Goal: Transaction & Acquisition: Purchase product/service

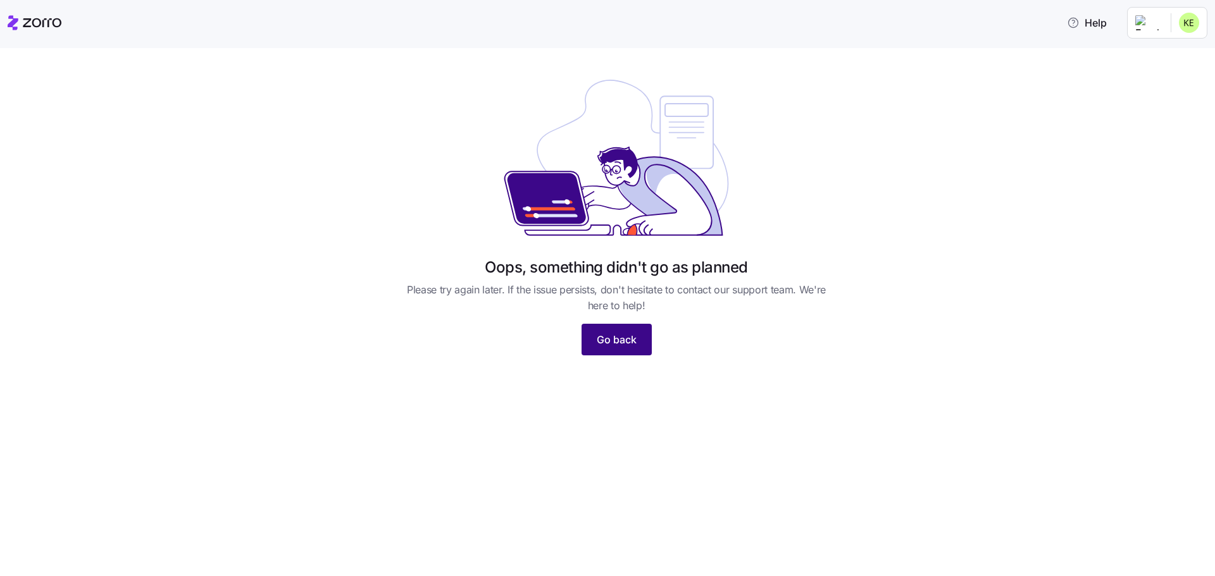
click at [638, 342] on button "Go back" at bounding box center [616, 340] width 70 height 32
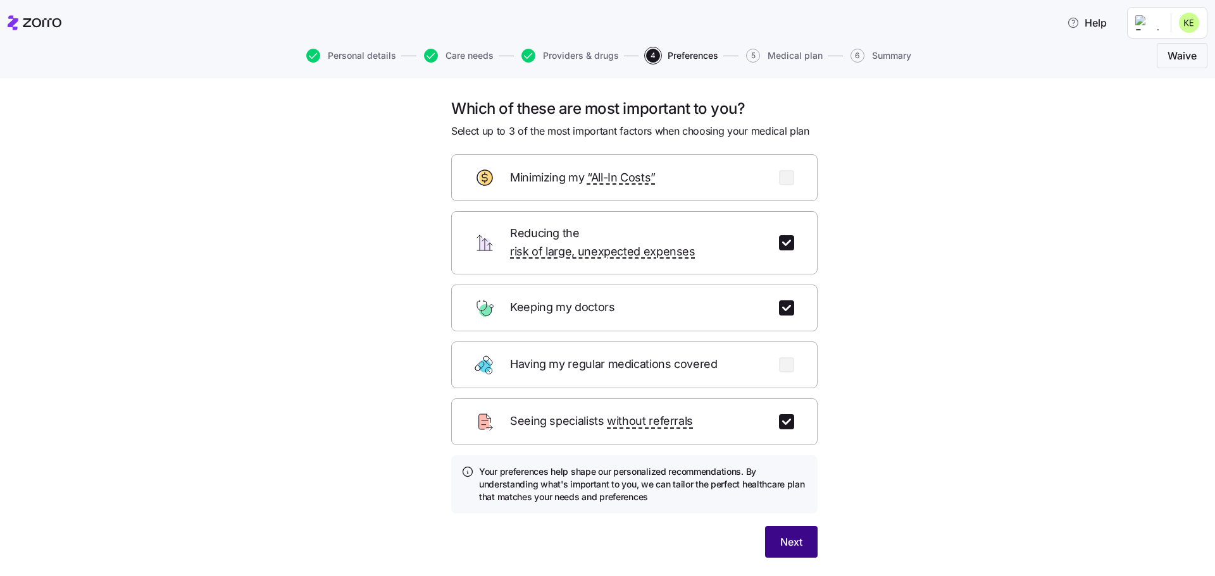
click at [787, 535] on span "Next" at bounding box center [791, 542] width 22 height 15
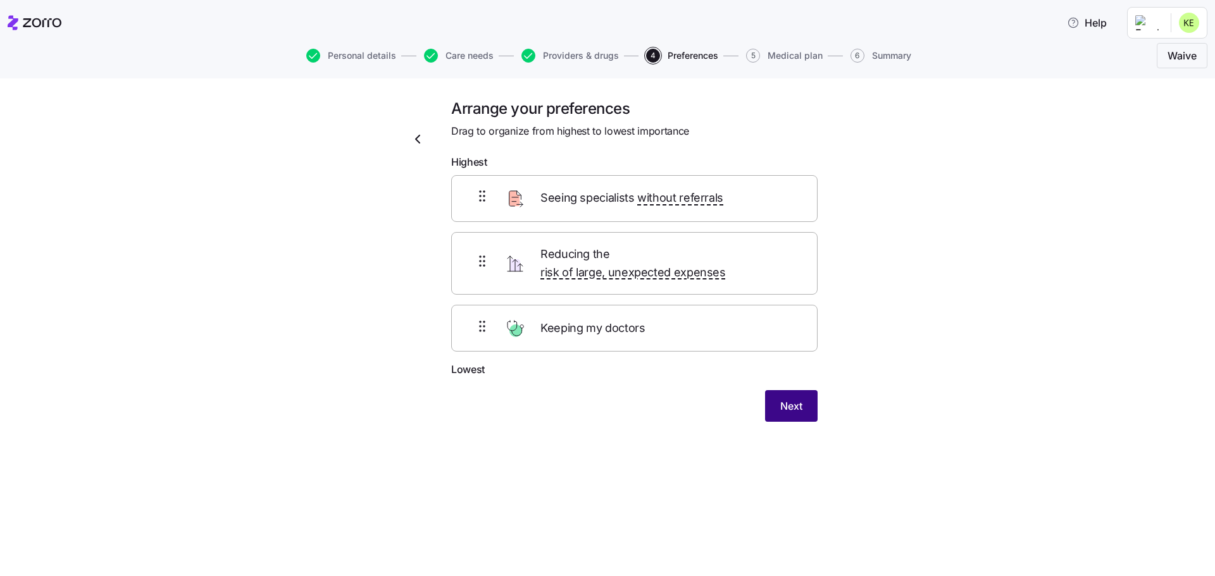
click at [801, 399] on span "Next" at bounding box center [791, 406] width 22 height 15
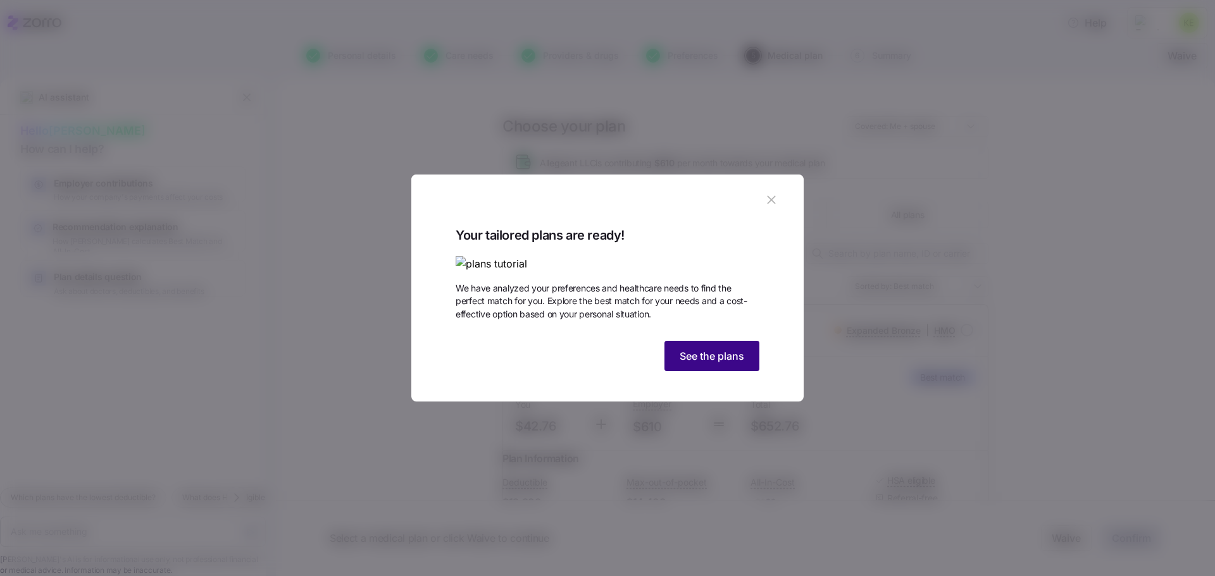
drag, startPoint x: 731, startPoint y: 435, endPoint x: 724, endPoint y: 438, distance: 7.6
click at [731, 364] on span "See the plans" at bounding box center [711, 356] width 65 height 15
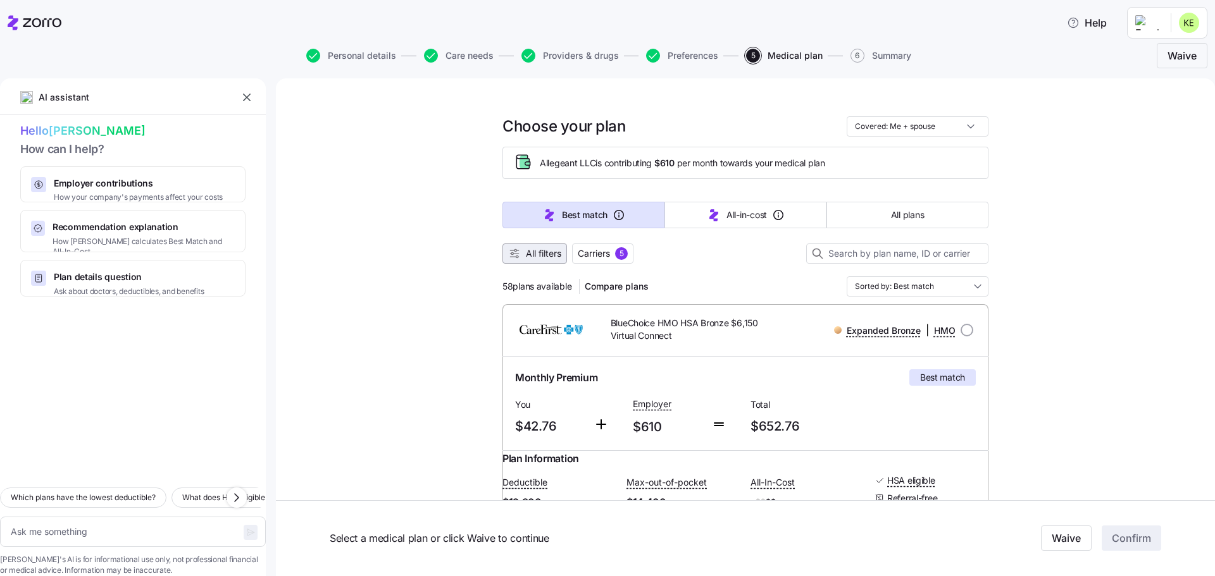
drag, startPoint x: 535, startPoint y: 249, endPoint x: 550, endPoint y: 252, distance: 14.9
click at [536, 249] on span "All filters" at bounding box center [543, 253] width 35 height 13
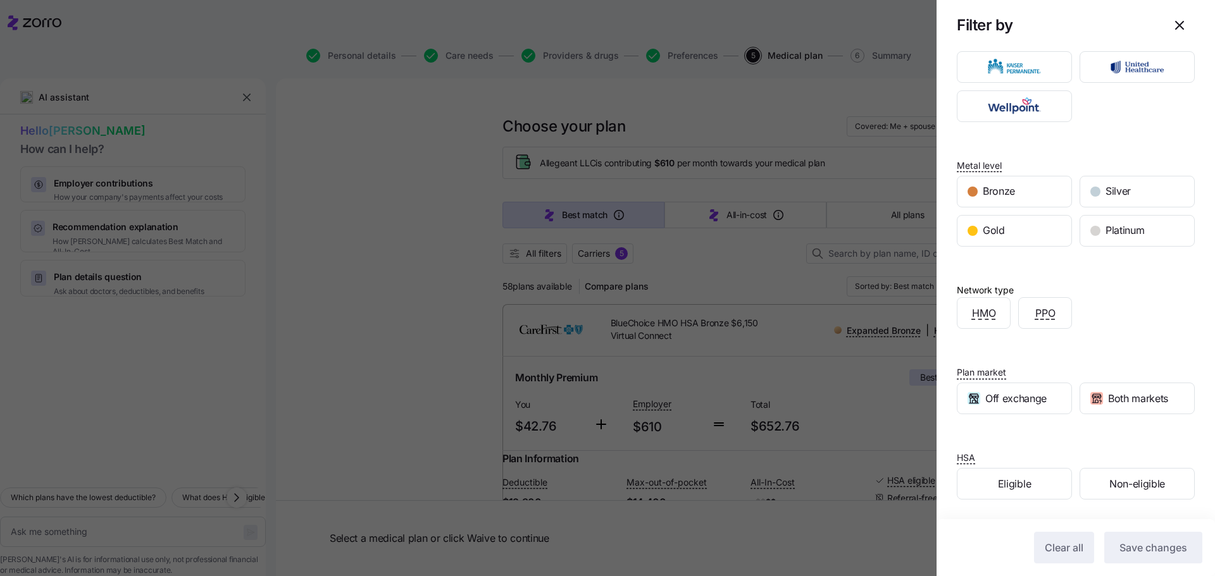
scroll to position [65, 0]
click at [1020, 479] on span "Eligible" at bounding box center [1014, 484] width 33 height 16
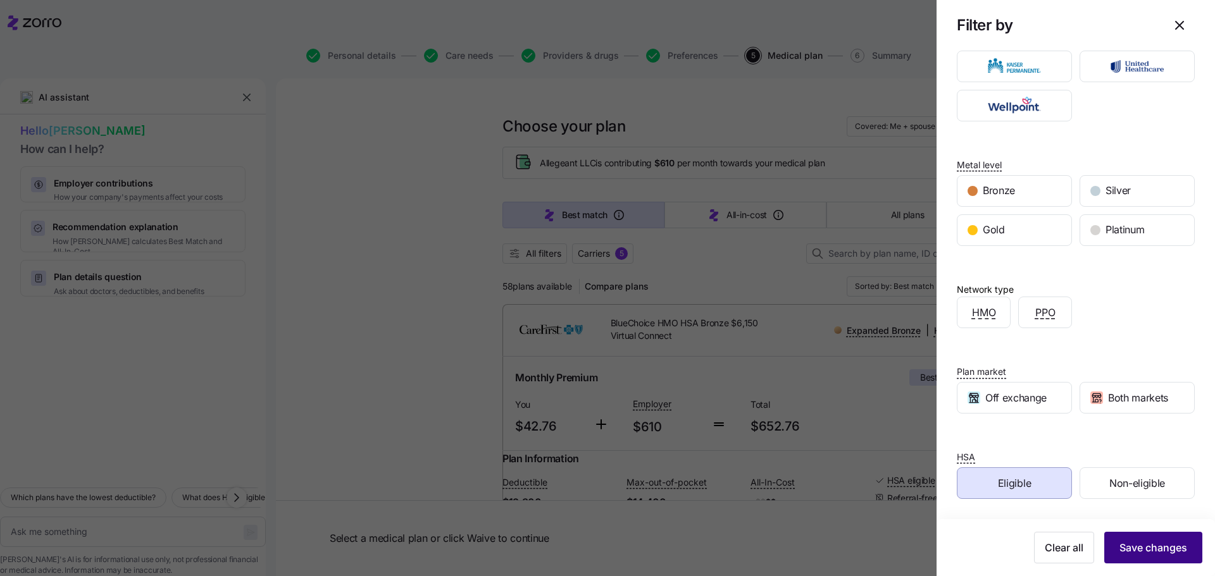
click at [1123, 555] on span "Save changes" at bounding box center [1153, 547] width 68 height 15
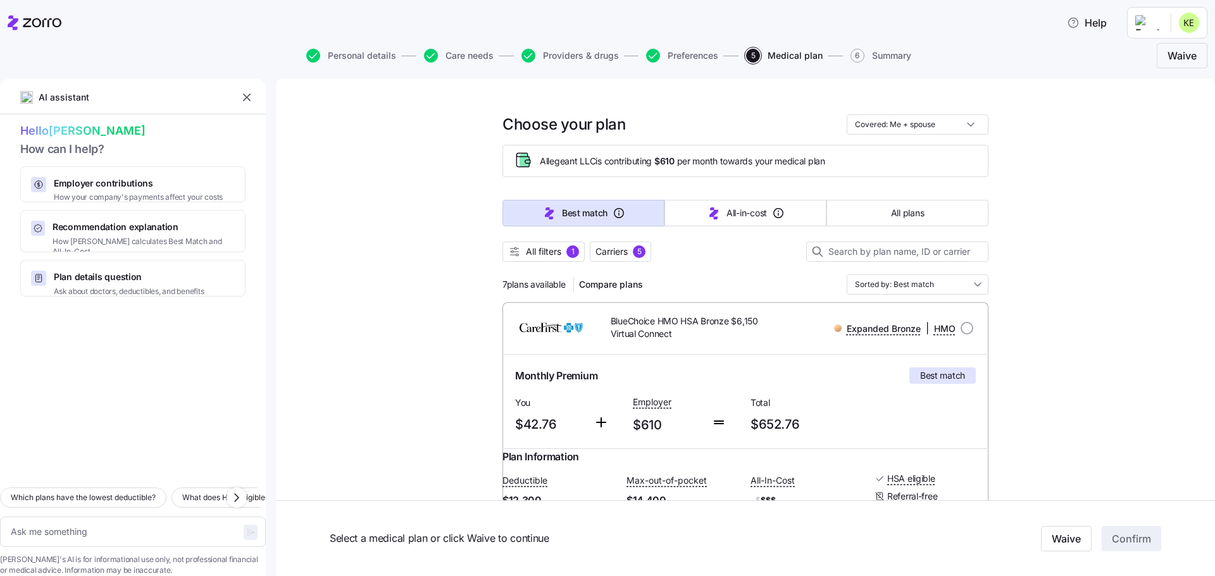
scroll to position [0, 0]
click at [625, 254] on span "Carriers" at bounding box center [611, 253] width 32 height 13
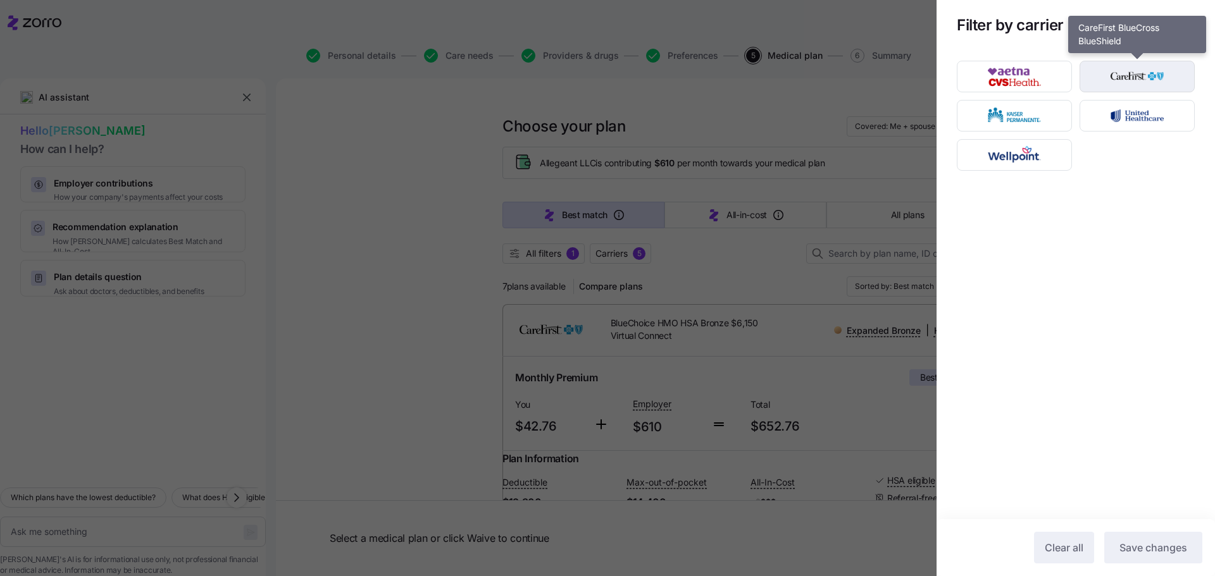
click at [1142, 83] on img "button" at bounding box center [1137, 76] width 93 height 25
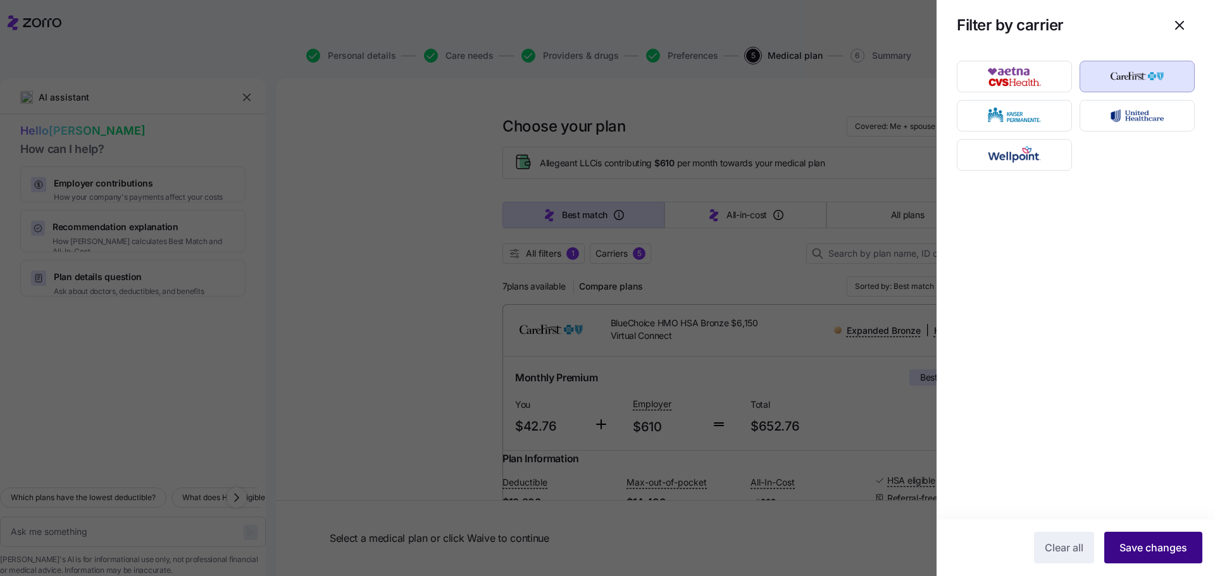
click at [1160, 550] on span "Save changes" at bounding box center [1153, 547] width 68 height 15
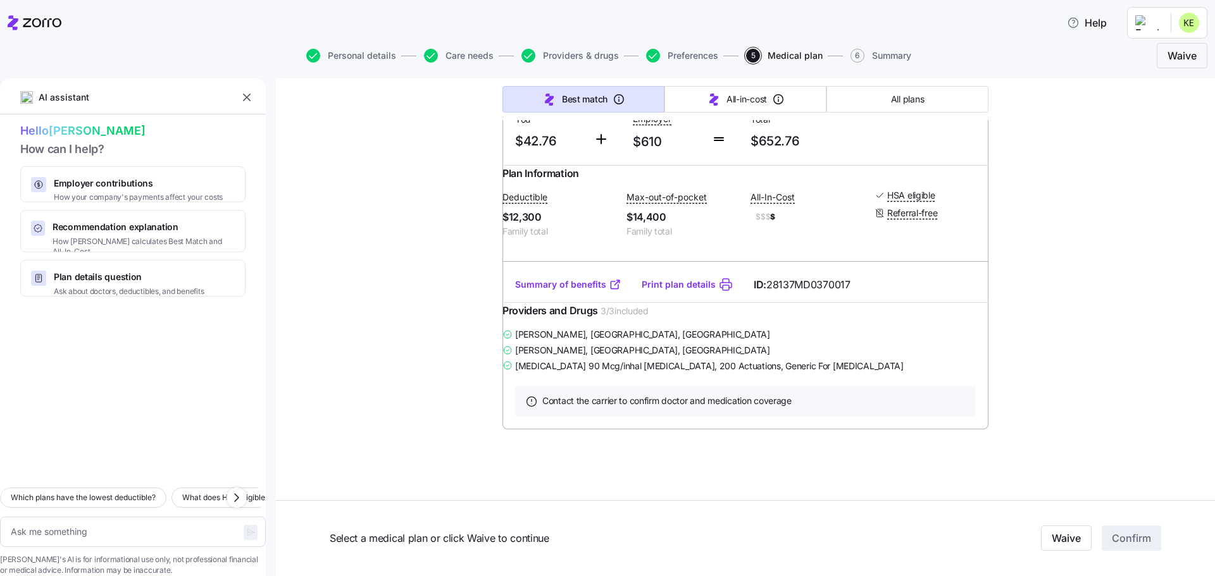
scroll to position [7, 0]
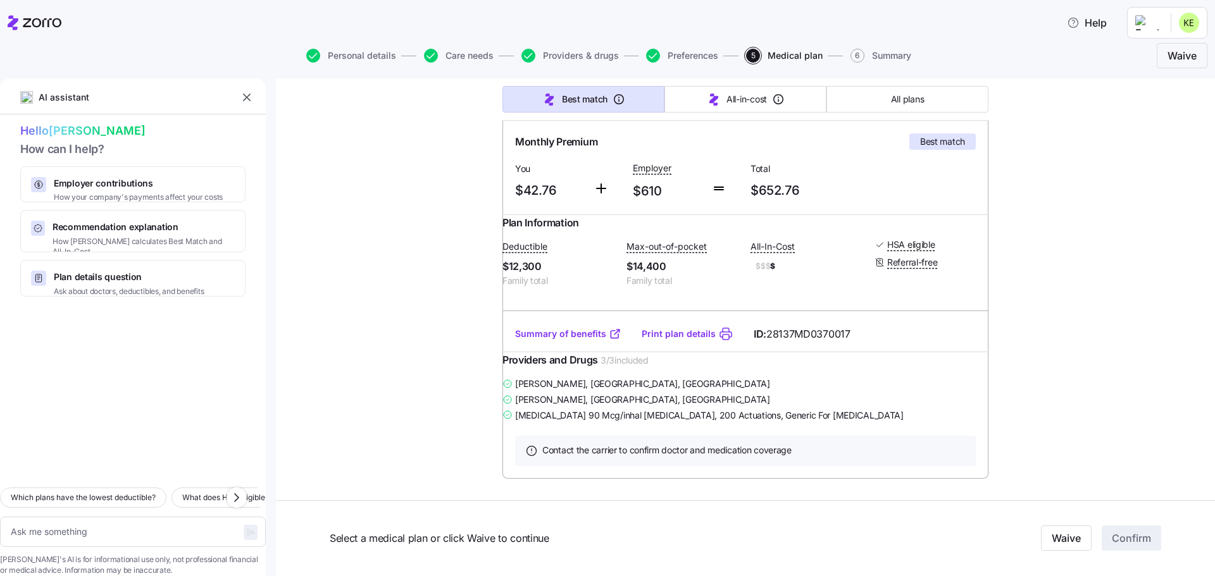
type textarea "x"
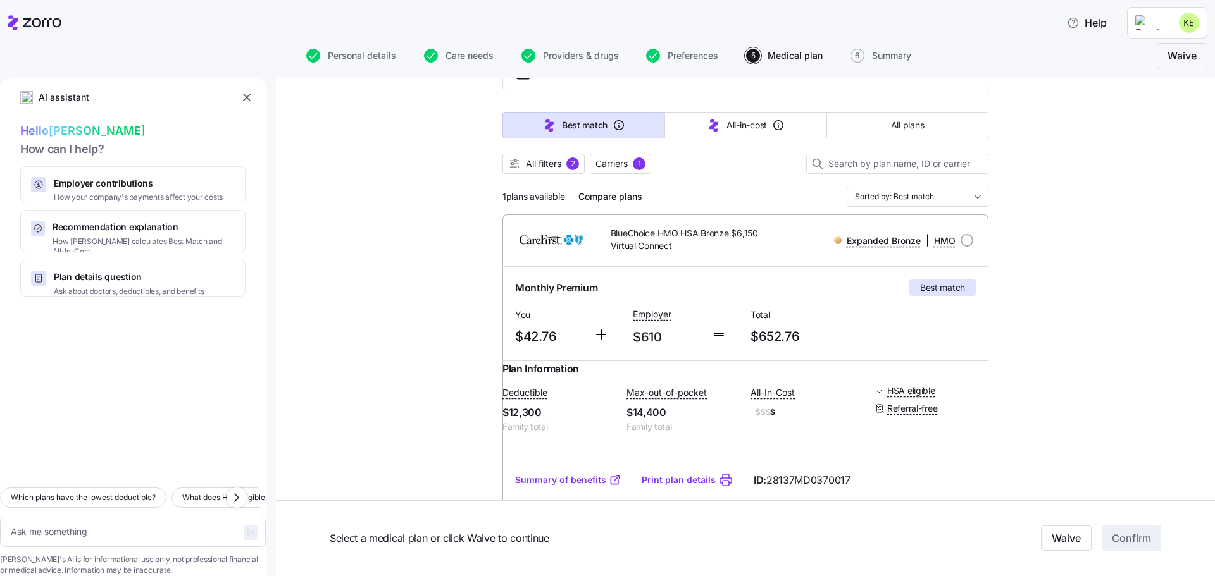
scroll to position [127, 0]
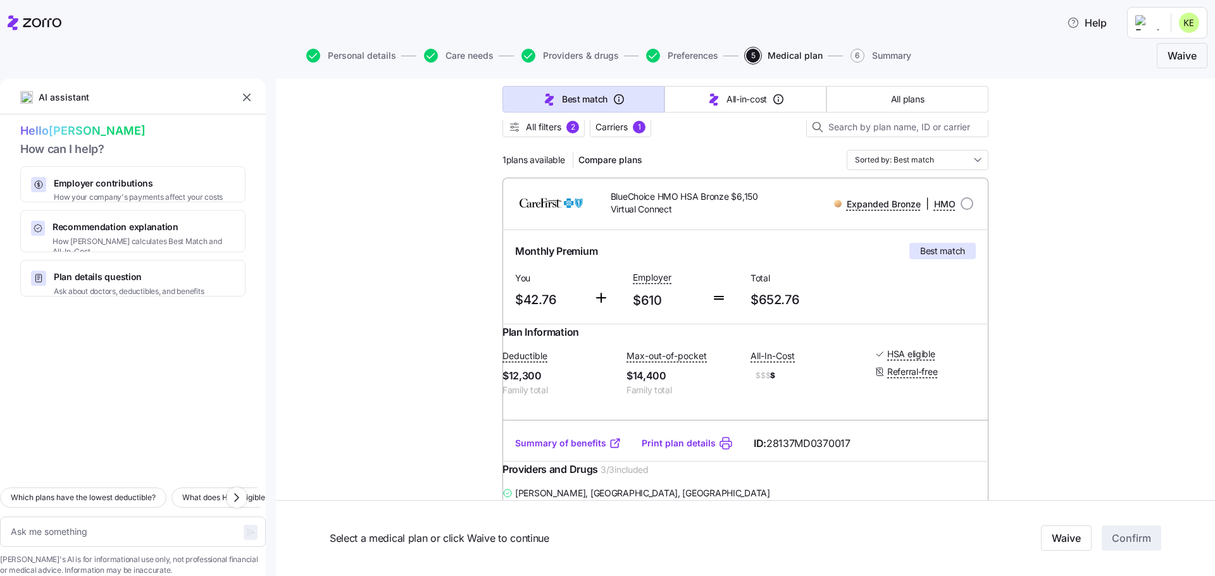
click at [574, 450] on link "Summary of benefits" at bounding box center [568, 443] width 106 height 13
click at [963, 203] on input "radio" at bounding box center [966, 203] width 13 height 13
radio input "true"
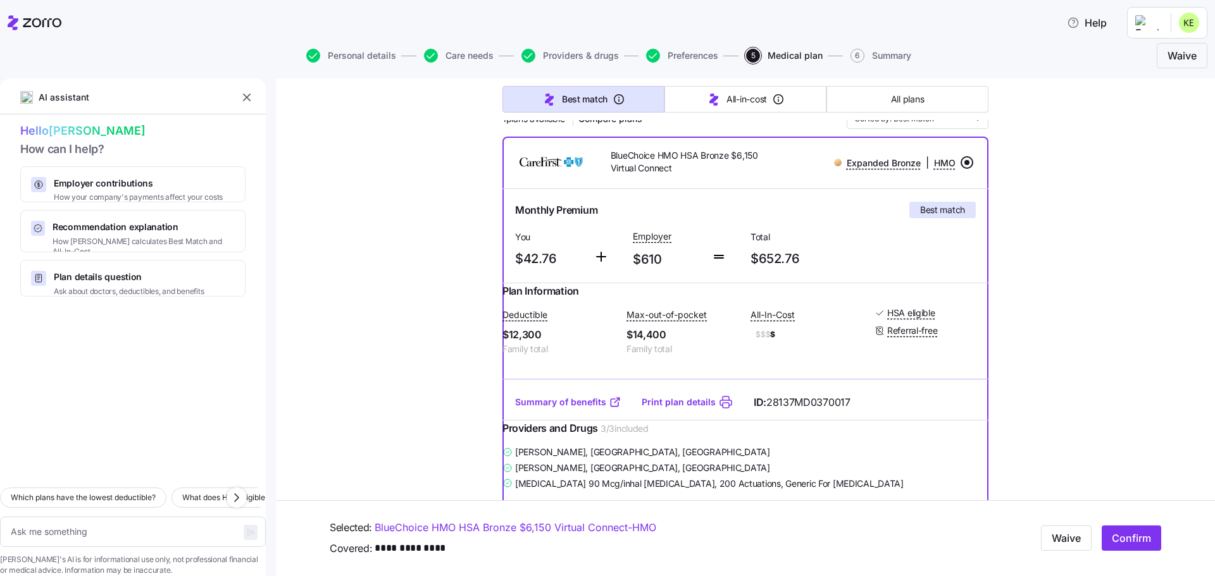
scroll to position [190, 0]
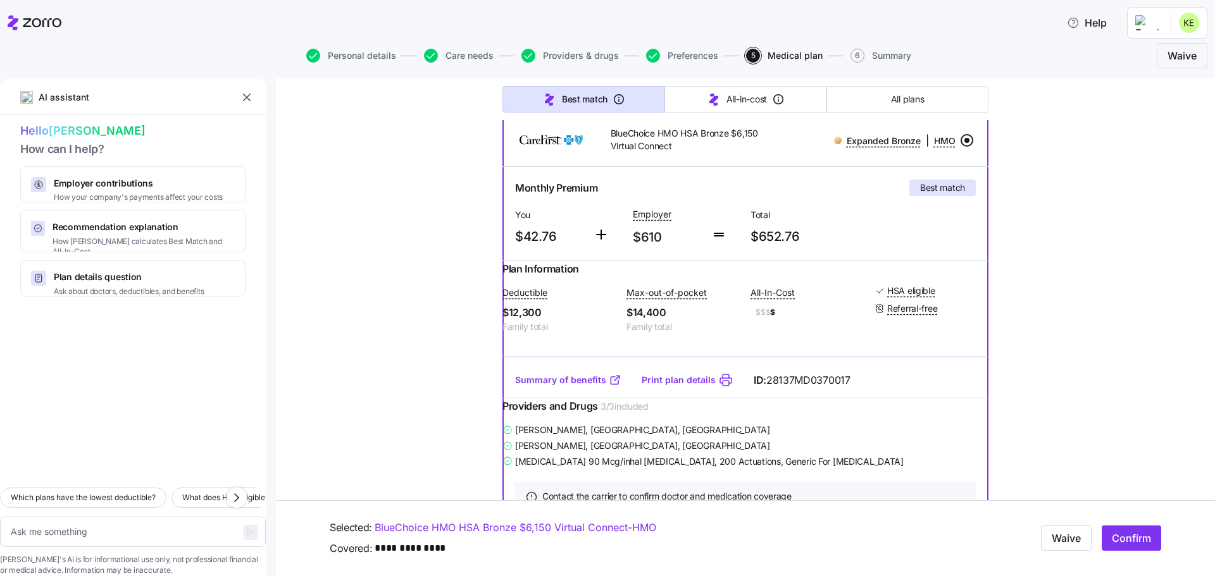
click at [695, 386] on link "Print plan details" at bounding box center [678, 380] width 74 height 13
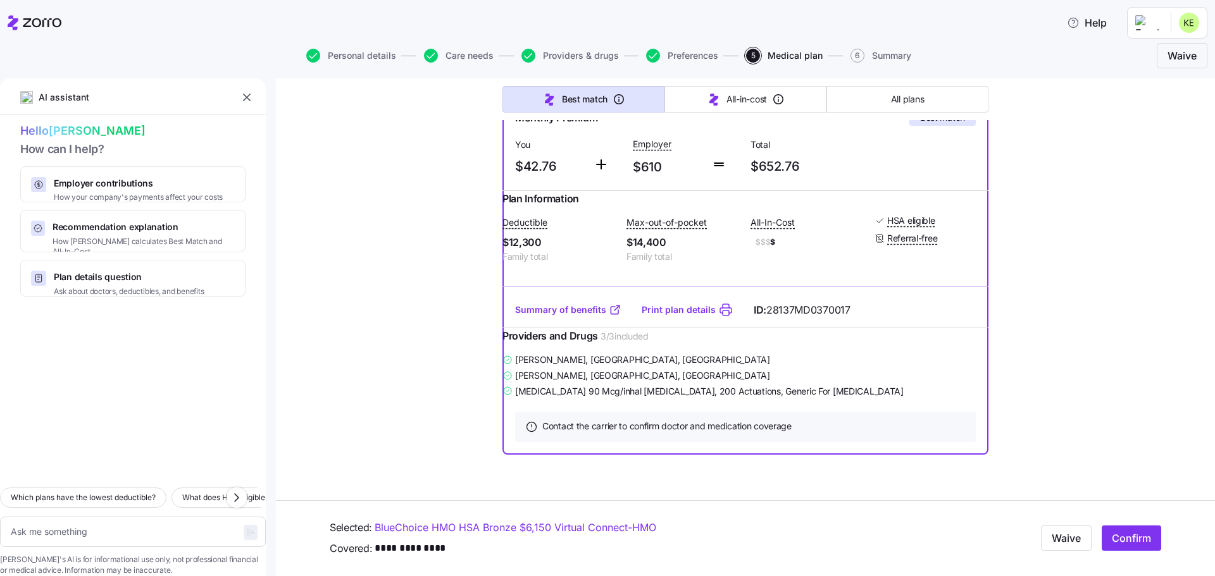
scroll to position [323, 0]
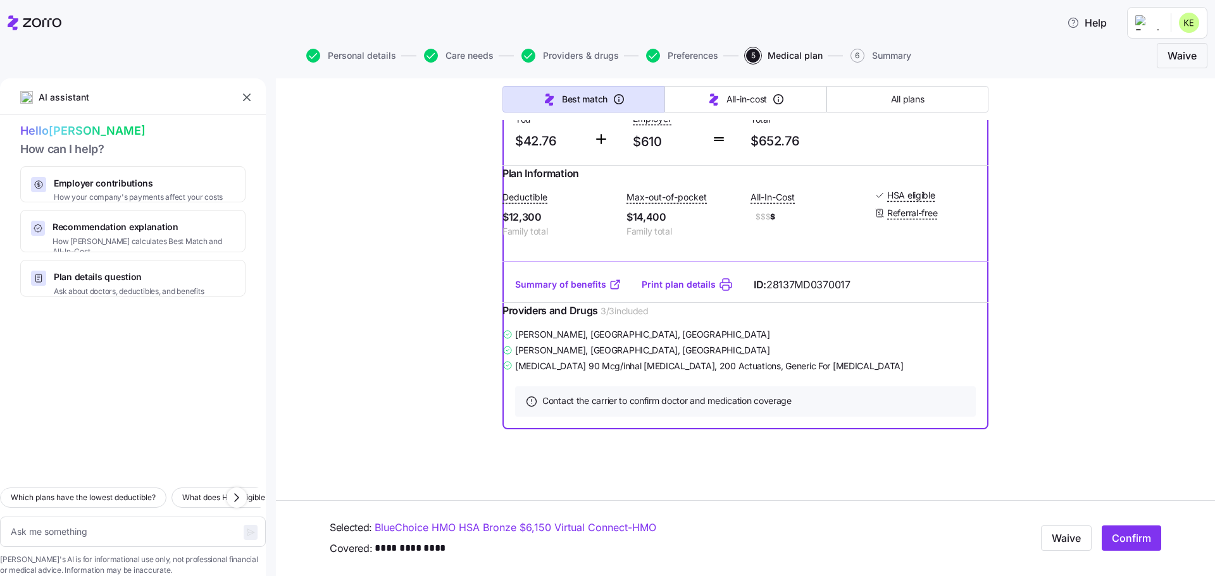
type textarea "x"
click at [248, 92] on icon "button" at bounding box center [246, 97] width 13 height 13
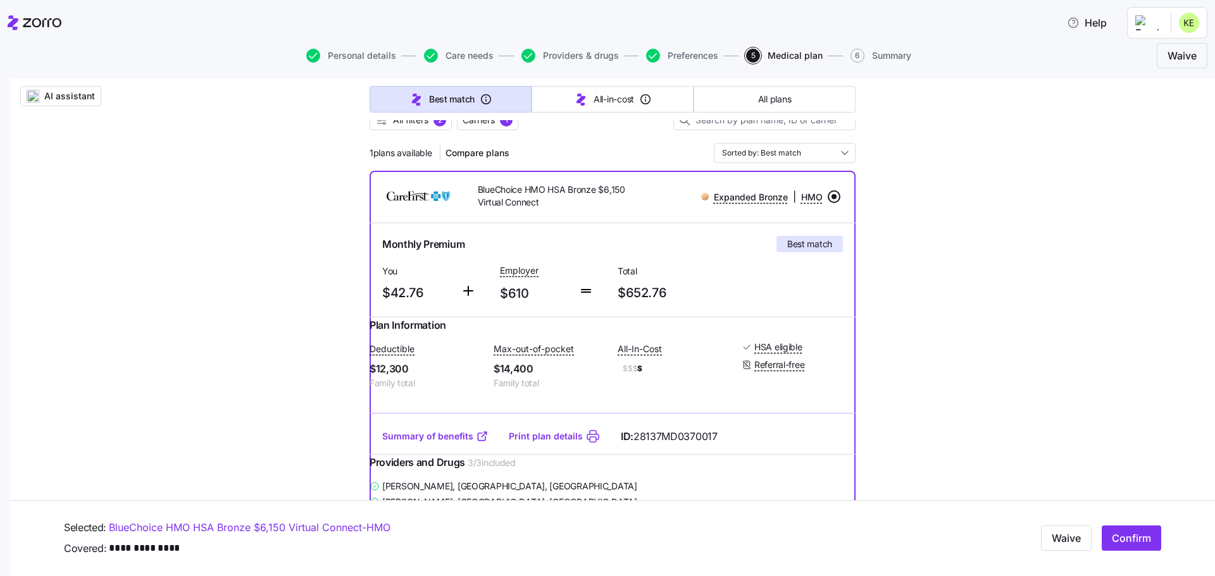
scroll to position [17, 0]
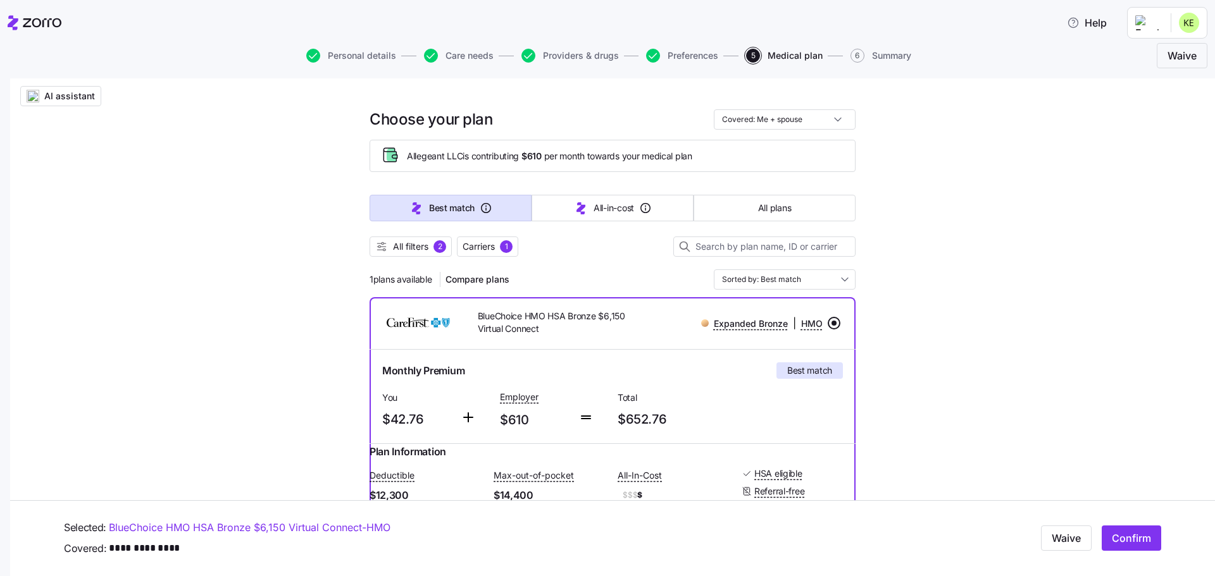
click at [409, 247] on span "All filters" at bounding box center [410, 246] width 35 height 13
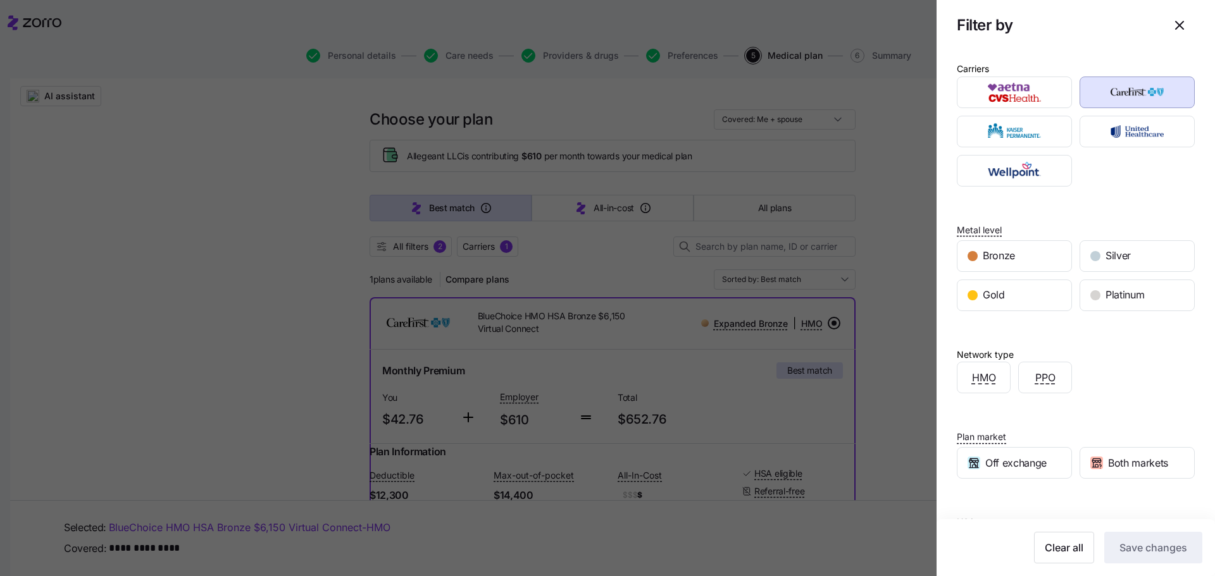
click at [1053, 381] on div "PPO" at bounding box center [1044, 377] width 53 height 30
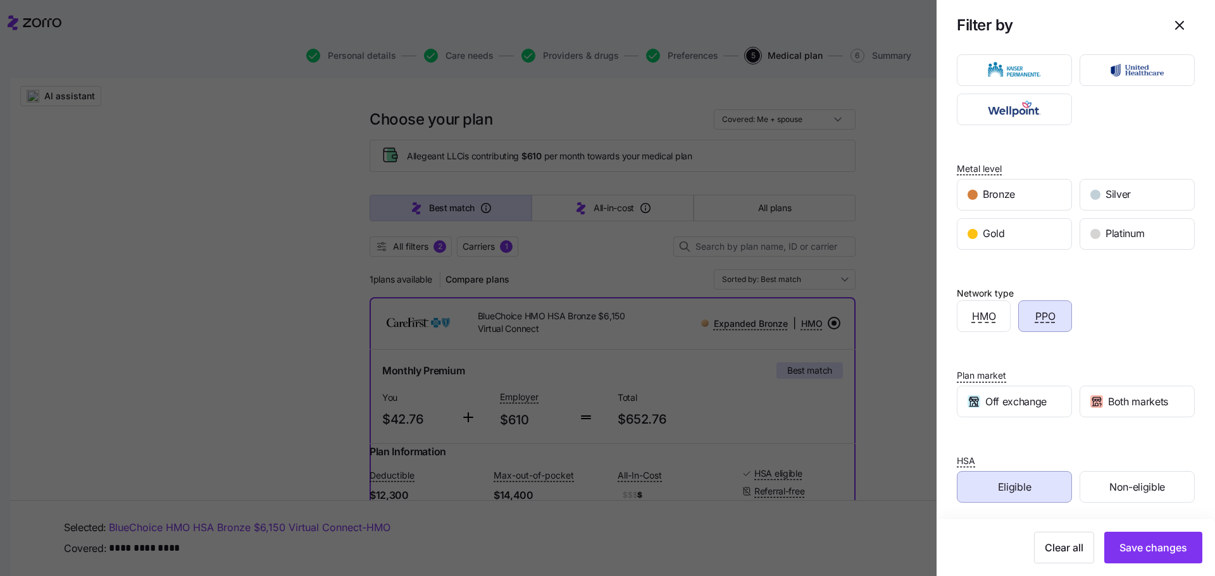
scroll to position [65, 0]
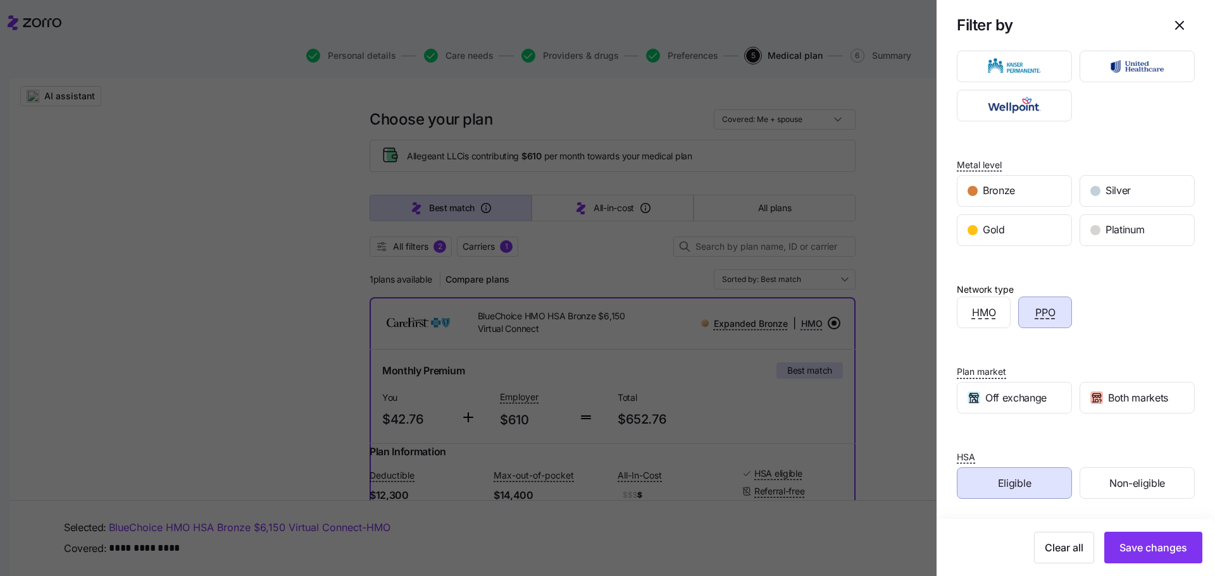
click at [1032, 481] on div "Eligible" at bounding box center [1014, 483] width 114 height 30
drag, startPoint x: 1138, startPoint y: 545, endPoint x: 1105, endPoint y: 536, distance: 34.2
click at [1139, 545] on span "Save changes" at bounding box center [1153, 547] width 68 height 15
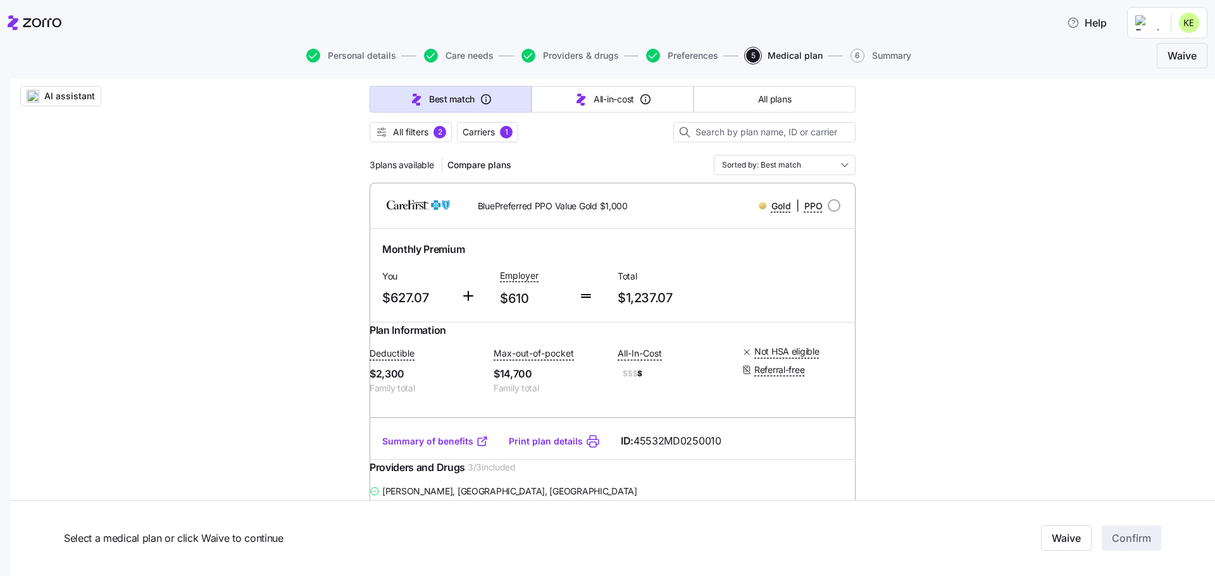
scroll to position [144, 0]
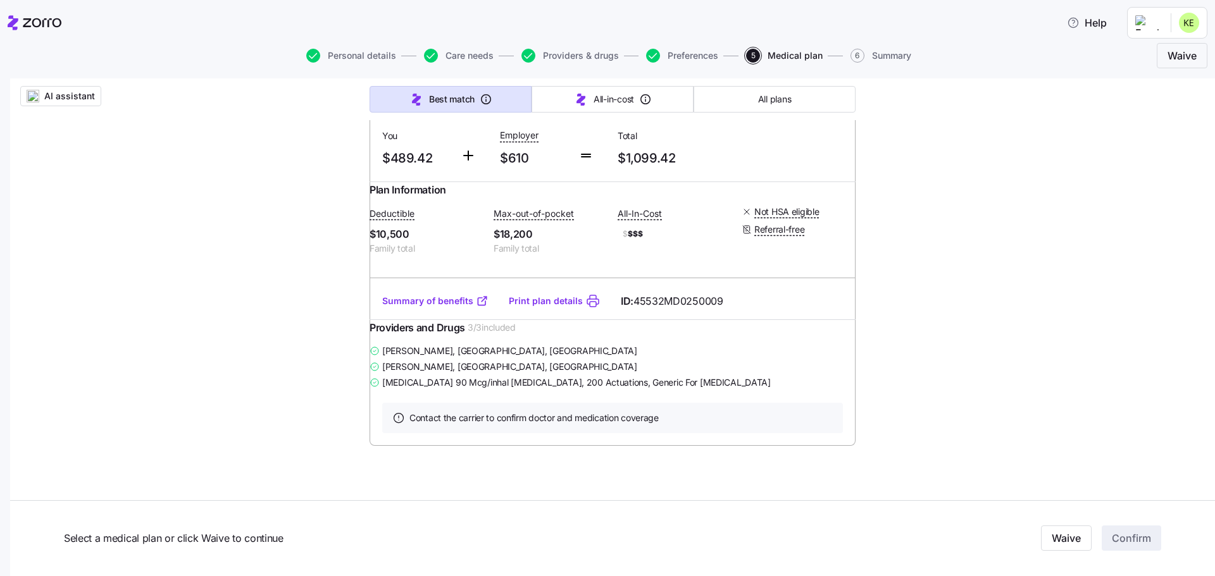
scroll to position [1102, 0]
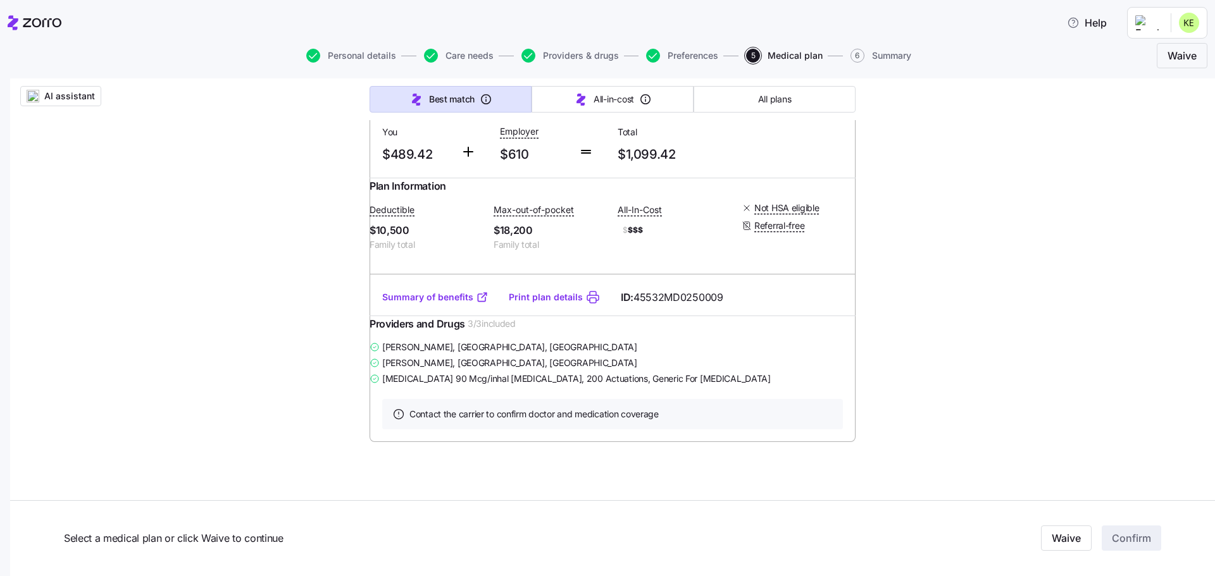
click at [430, 304] on link "Summary of benefits" at bounding box center [435, 297] width 106 height 13
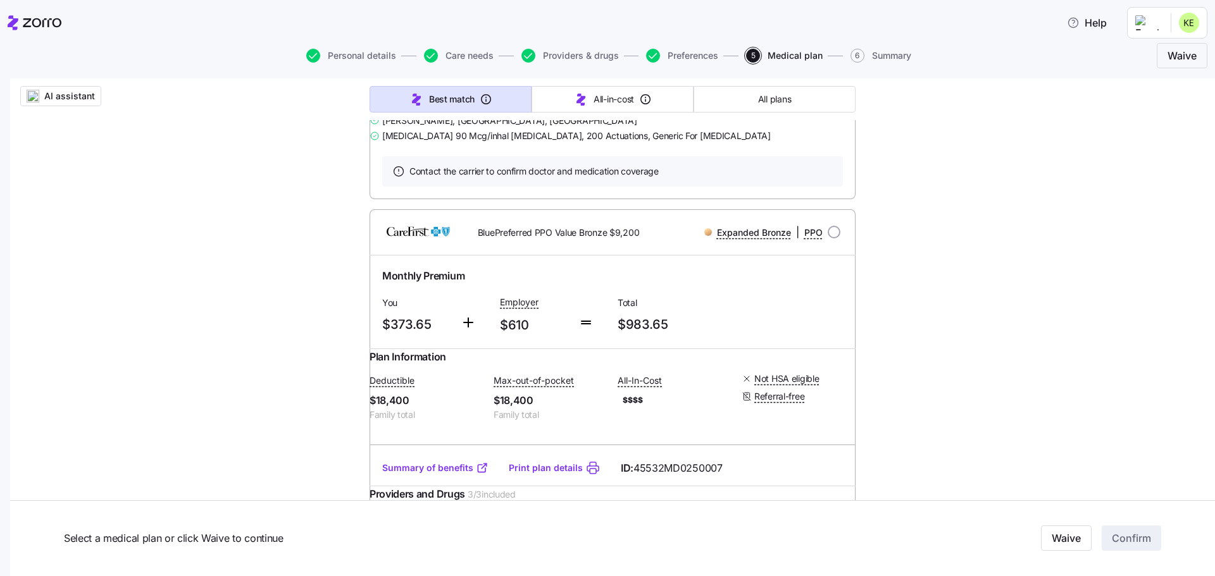
scroll to position [343, 0]
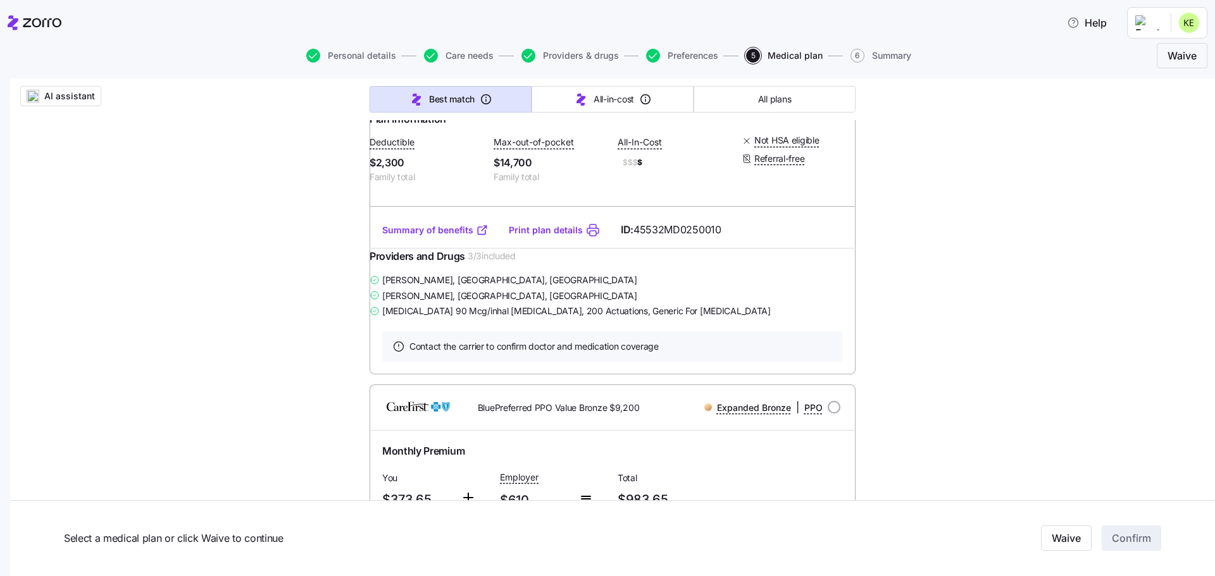
click at [430, 232] on div "Summary of benefits Print plan details ID: 45532MD0250010" at bounding box center [612, 230] width 486 height 36
click at [426, 235] on div "Summary of benefits Print plan details ID: 45532MD0250010" at bounding box center [612, 230] width 486 height 36
click at [428, 237] on link "Summary of benefits" at bounding box center [435, 230] width 106 height 13
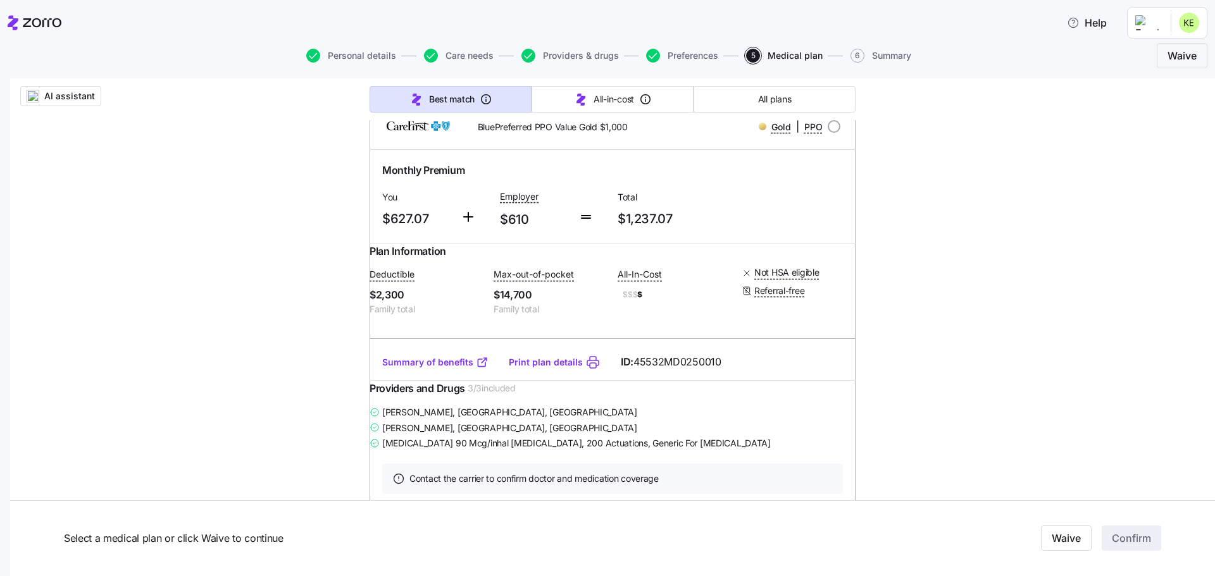
scroll to position [190, 0]
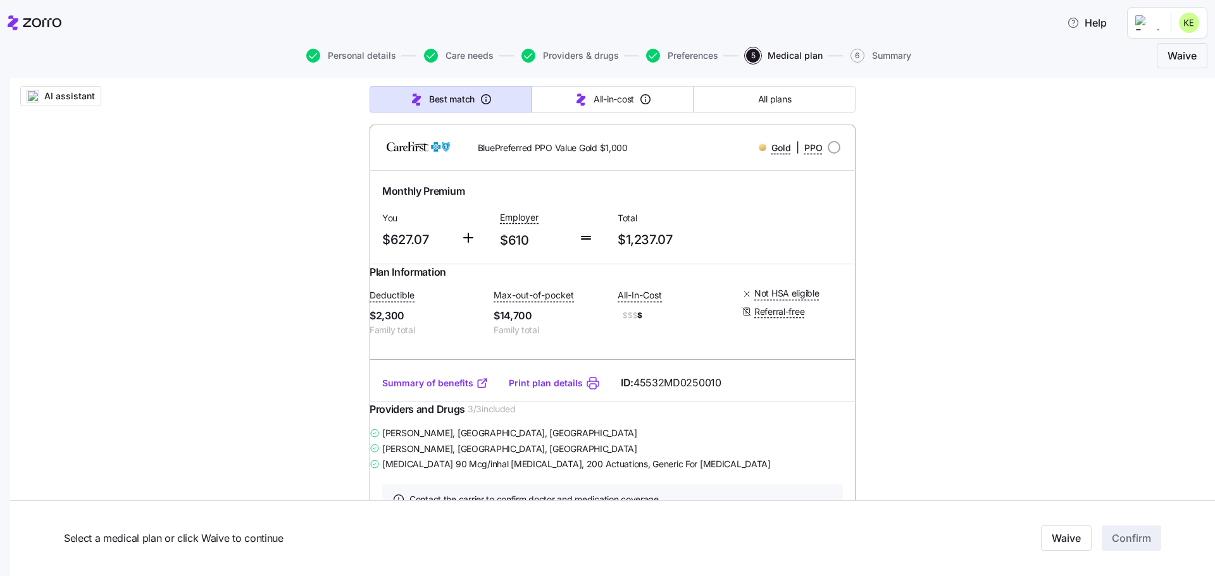
click at [834, 147] on input "radio" at bounding box center [833, 147] width 13 height 13
radio input "true"
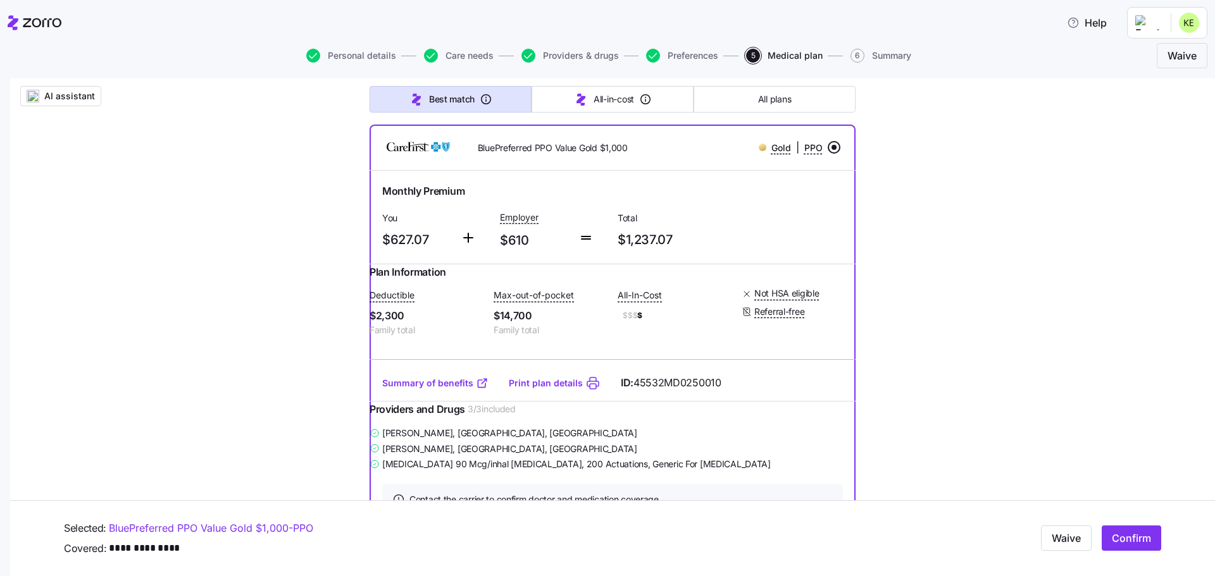
click at [1111, 537] on span "Confirm" at bounding box center [1130, 538] width 39 height 15
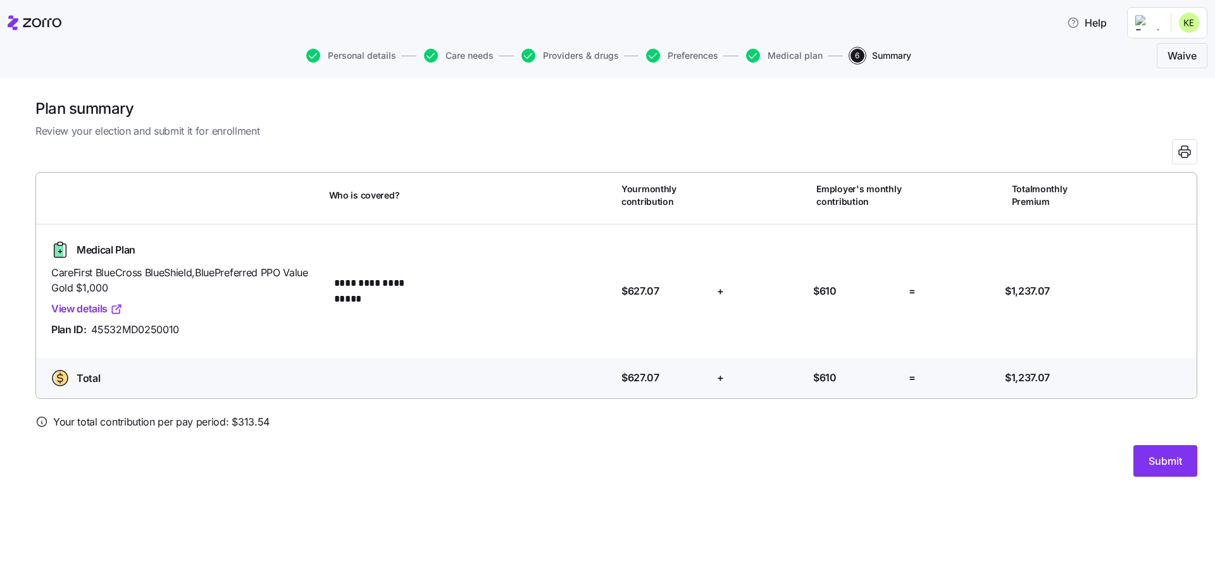
click at [780, 55] on span "Medical plan" at bounding box center [794, 55] width 55 height 9
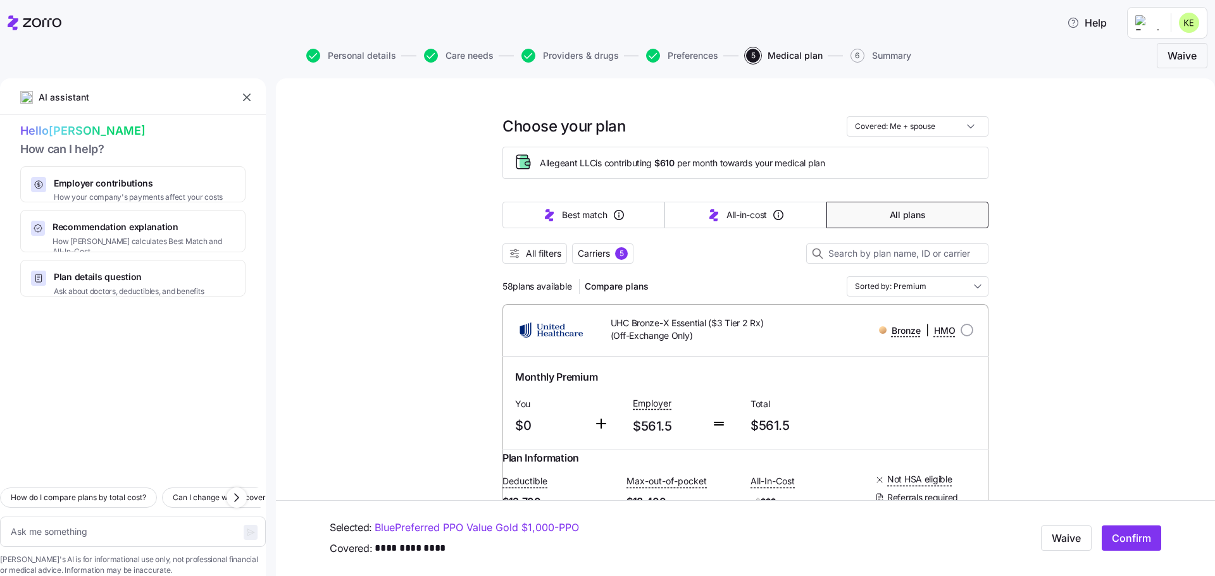
click at [539, 256] on span "All filters" at bounding box center [543, 253] width 35 height 13
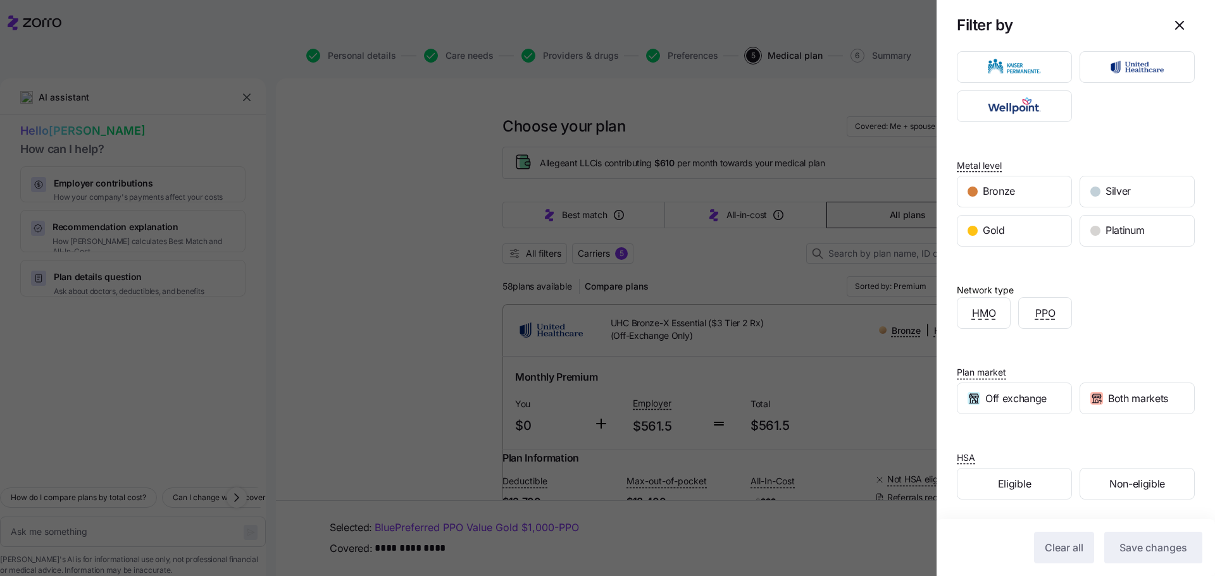
scroll to position [65, 0]
click at [1013, 474] on div "Eligible" at bounding box center [1014, 483] width 114 height 30
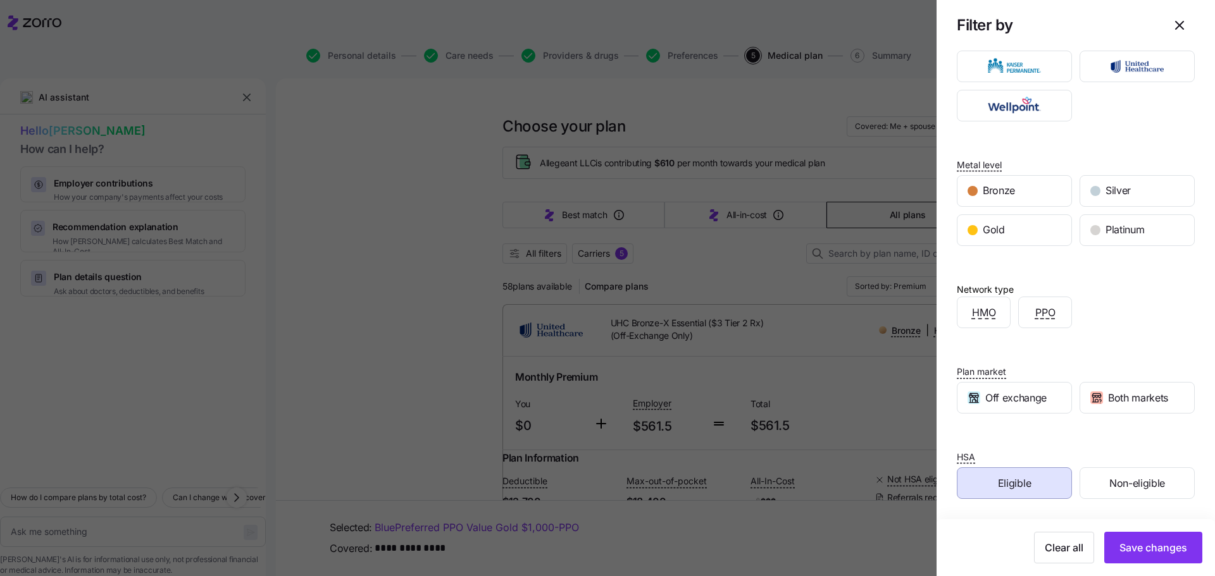
click at [1149, 551] on span "Save changes" at bounding box center [1153, 547] width 68 height 15
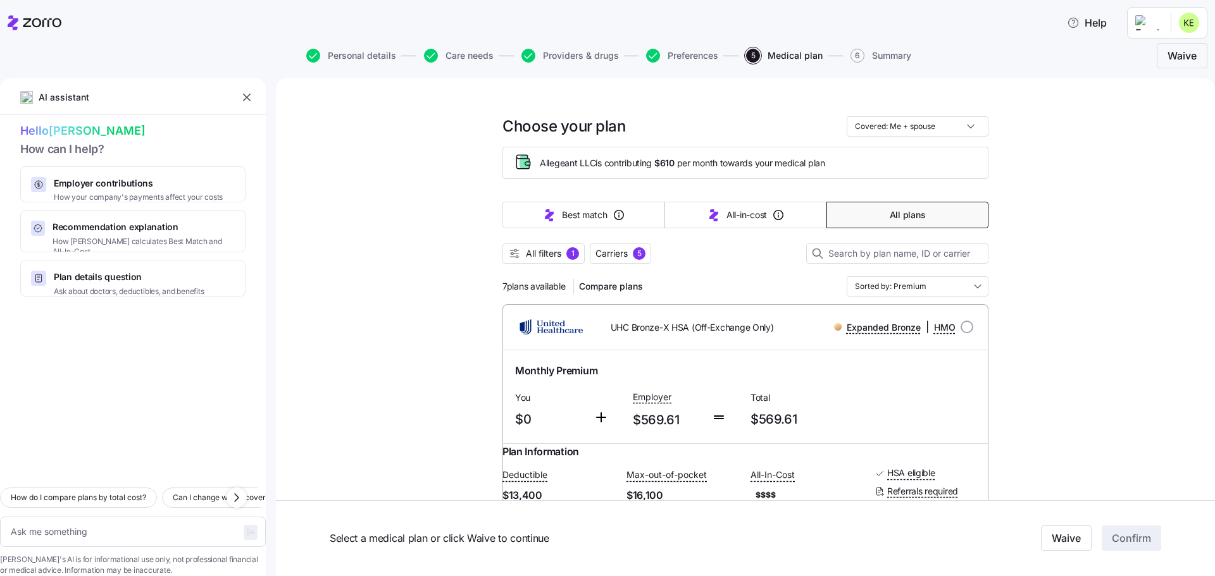
scroll to position [63, 0]
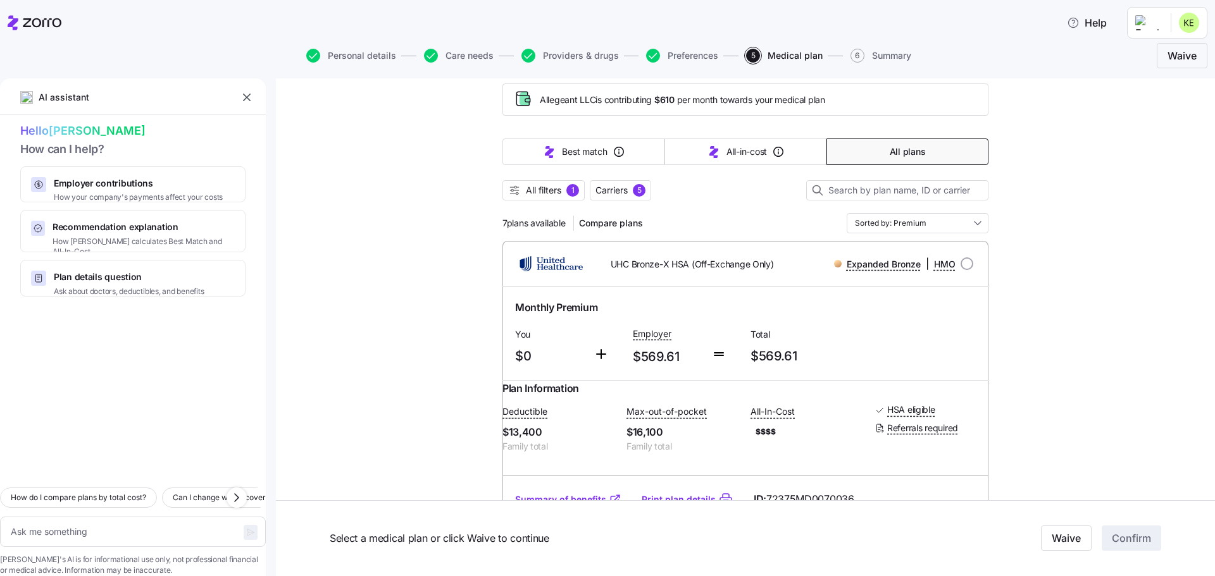
click at [599, 187] on span "Carriers" at bounding box center [611, 190] width 32 height 13
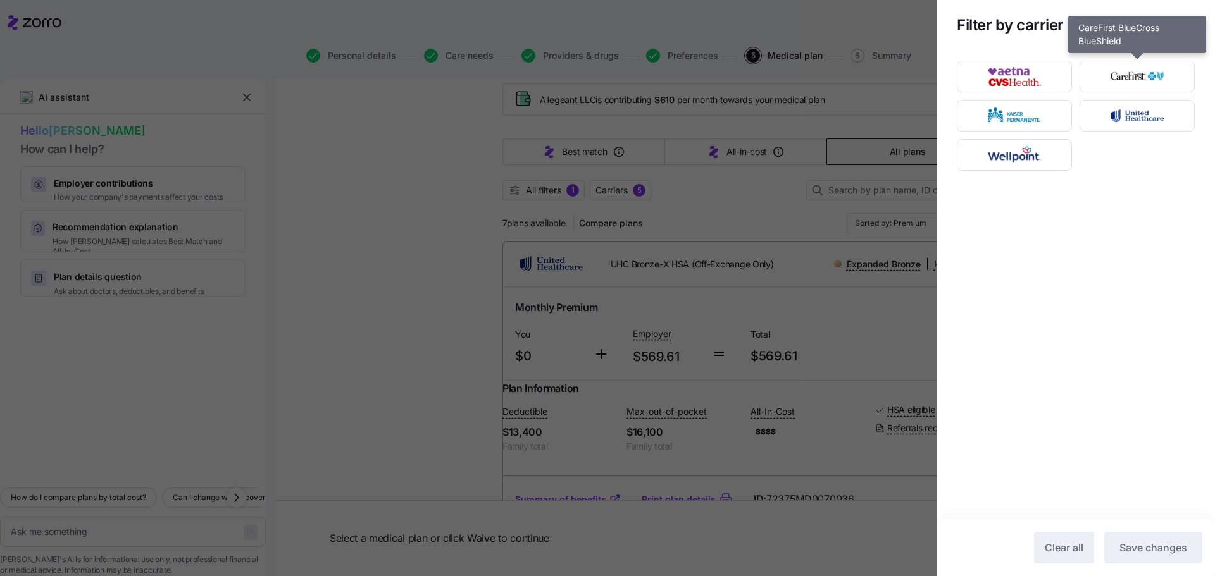
click at [1152, 71] on img "button" at bounding box center [1137, 76] width 93 height 25
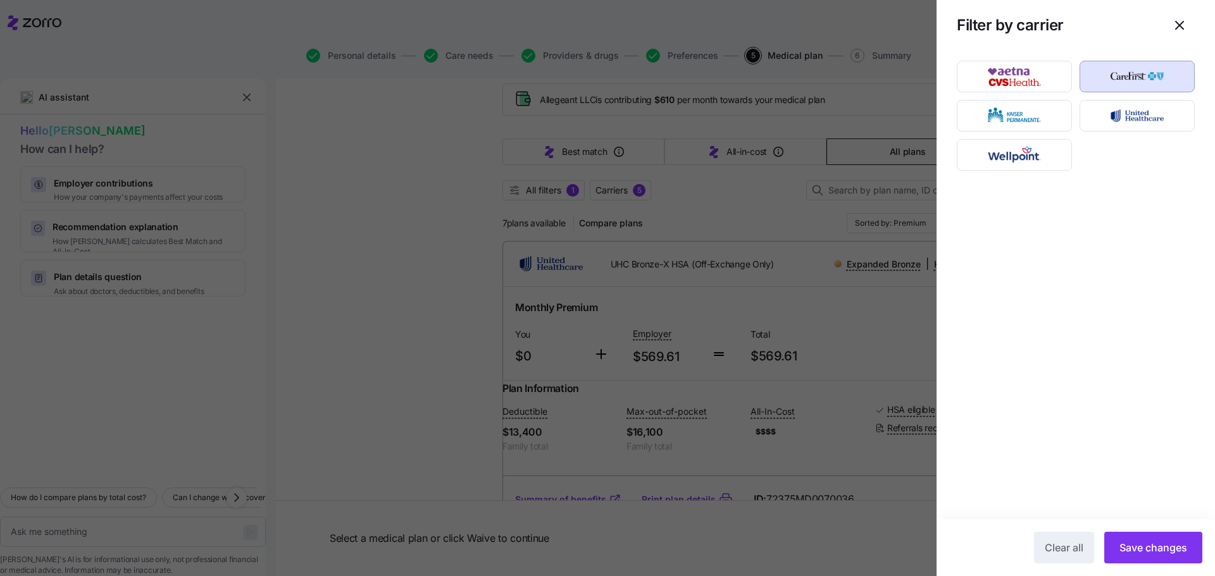
click at [1132, 551] on span "Save changes" at bounding box center [1153, 547] width 68 height 15
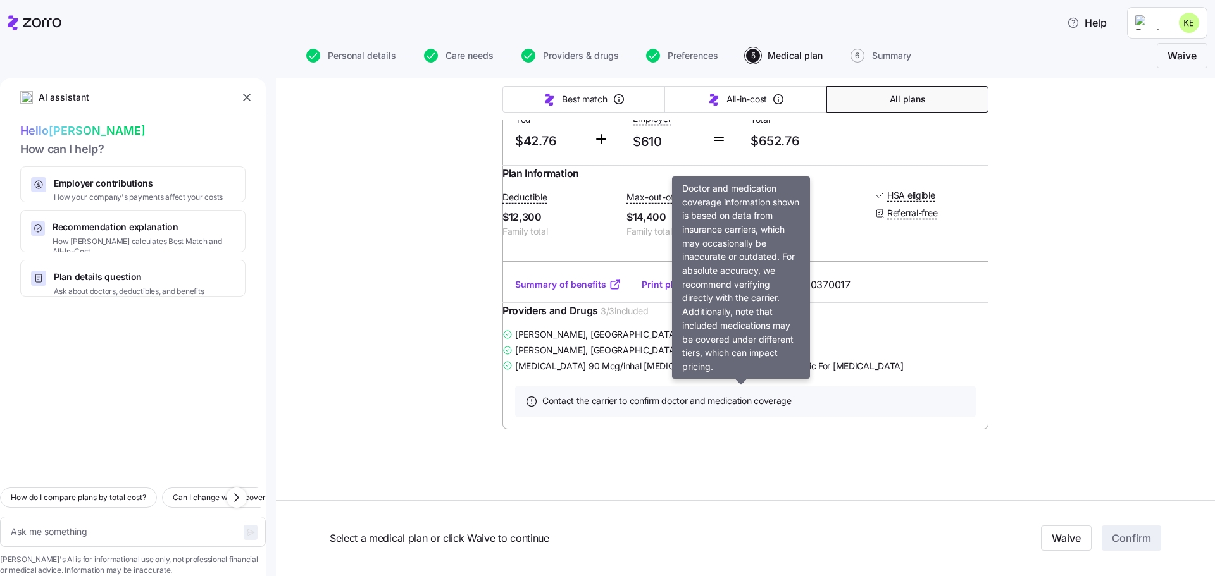
type textarea "x"
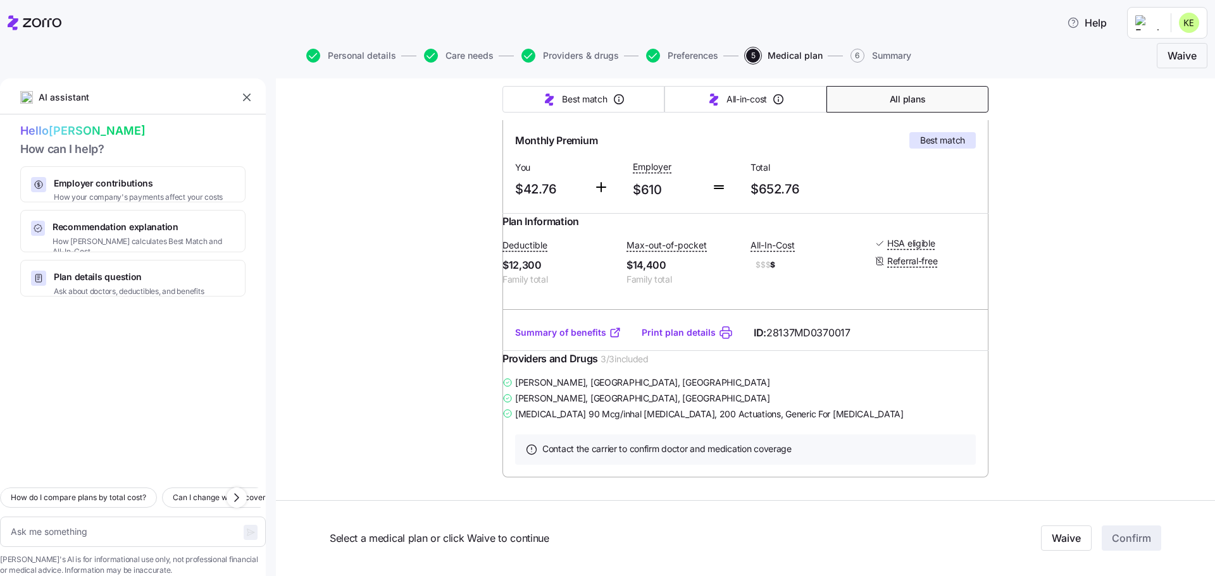
scroll to position [7, 0]
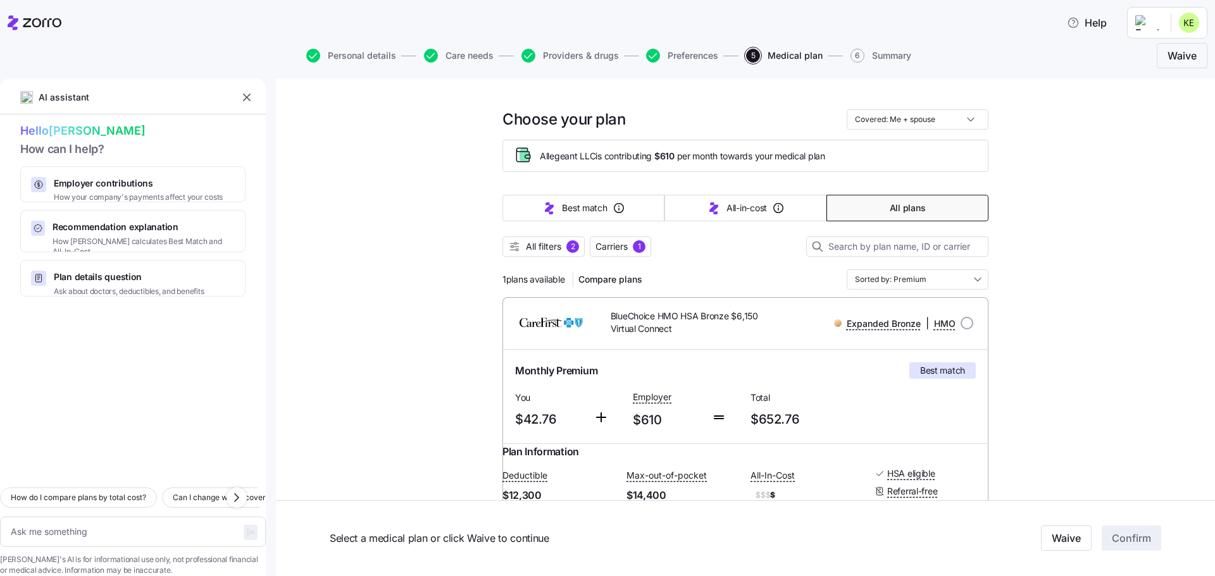
click at [964, 319] on input "radio" at bounding box center [966, 323] width 13 height 13
radio input "true"
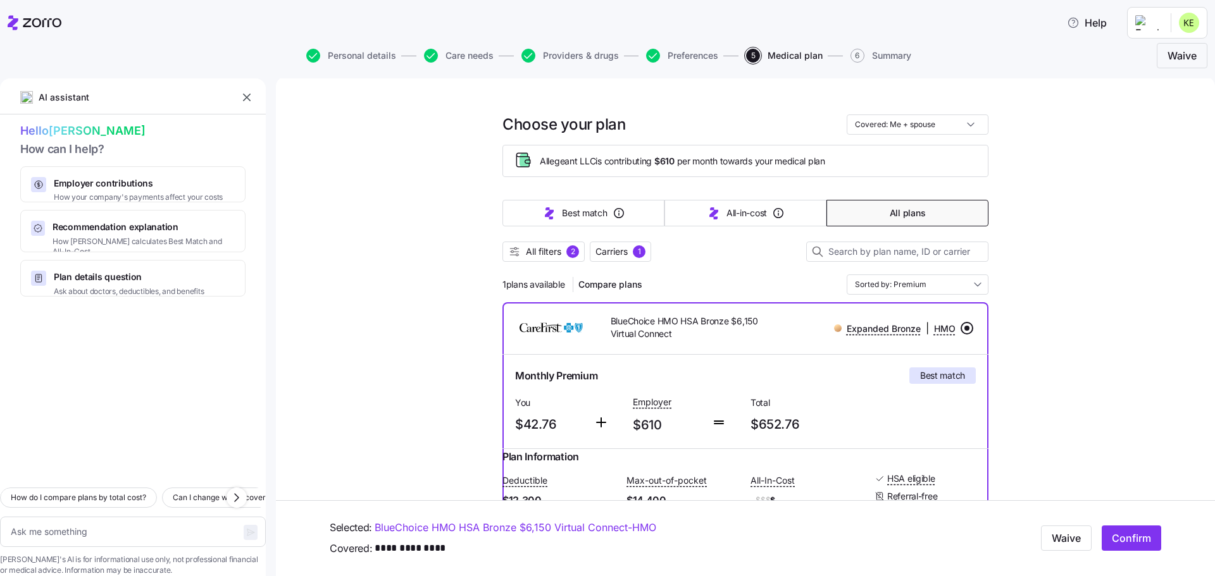
scroll to position [0, 0]
click at [593, 286] on span "Compare plans" at bounding box center [610, 286] width 64 height 13
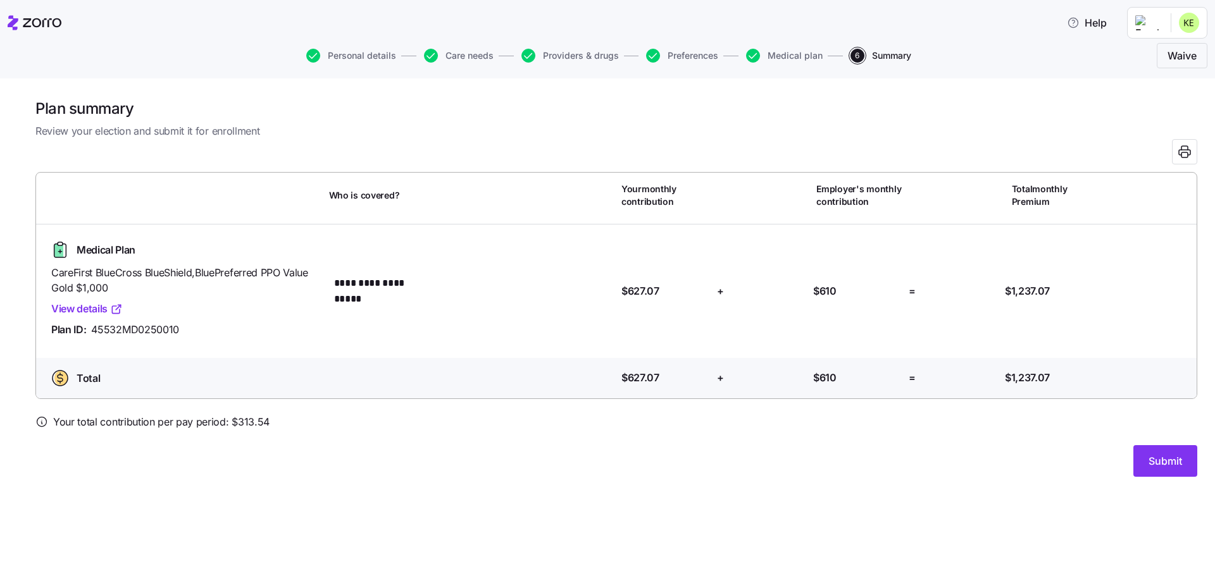
click at [783, 54] on span "Medical plan" at bounding box center [794, 55] width 55 height 9
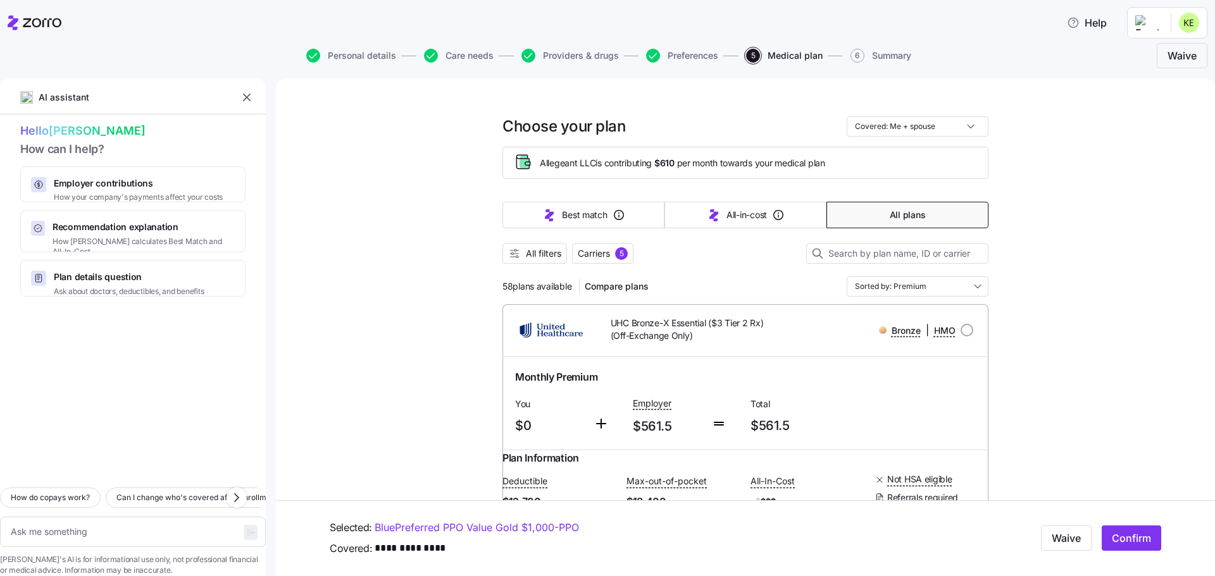
click at [530, 256] on span "All filters" at bounding box center [543, 253] width 35 height 13
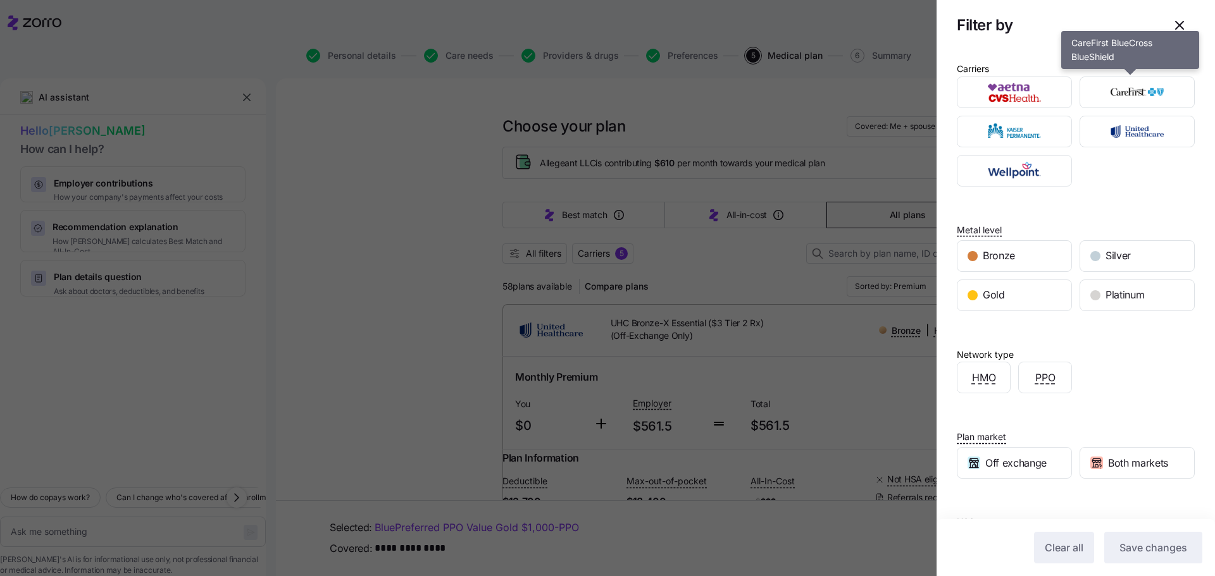
click at [1127, 95] on img "button" at bounding box center [1137, 92] width 93 height 25
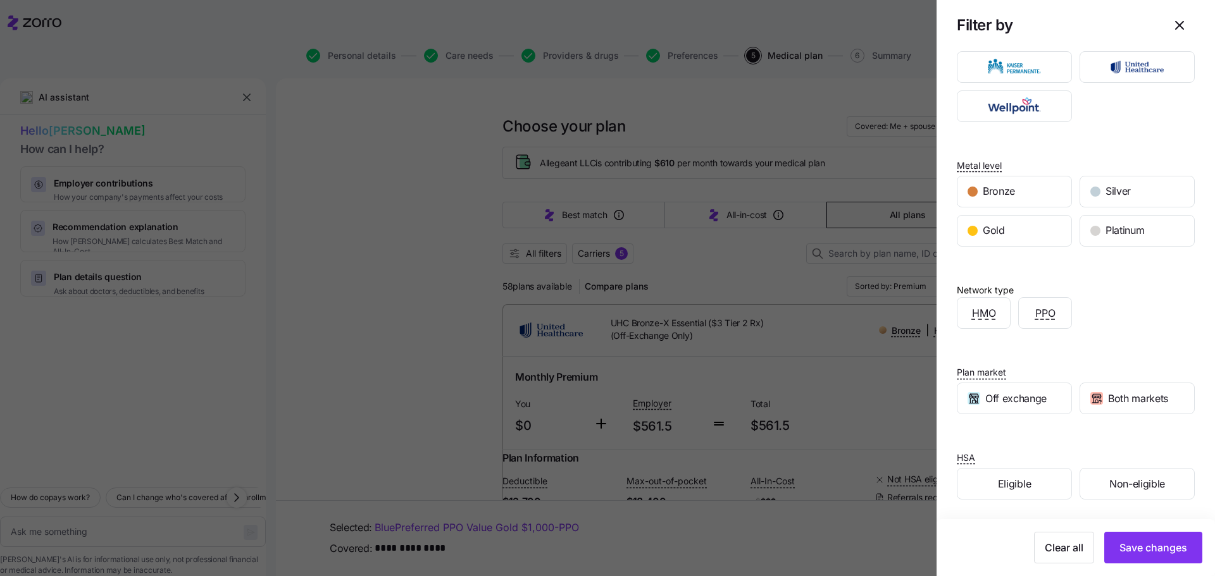
scroll to position [65, 0]
click at [1142, 545] on span "Save changes" at bounding box center [1153, 547] width 68 height 15
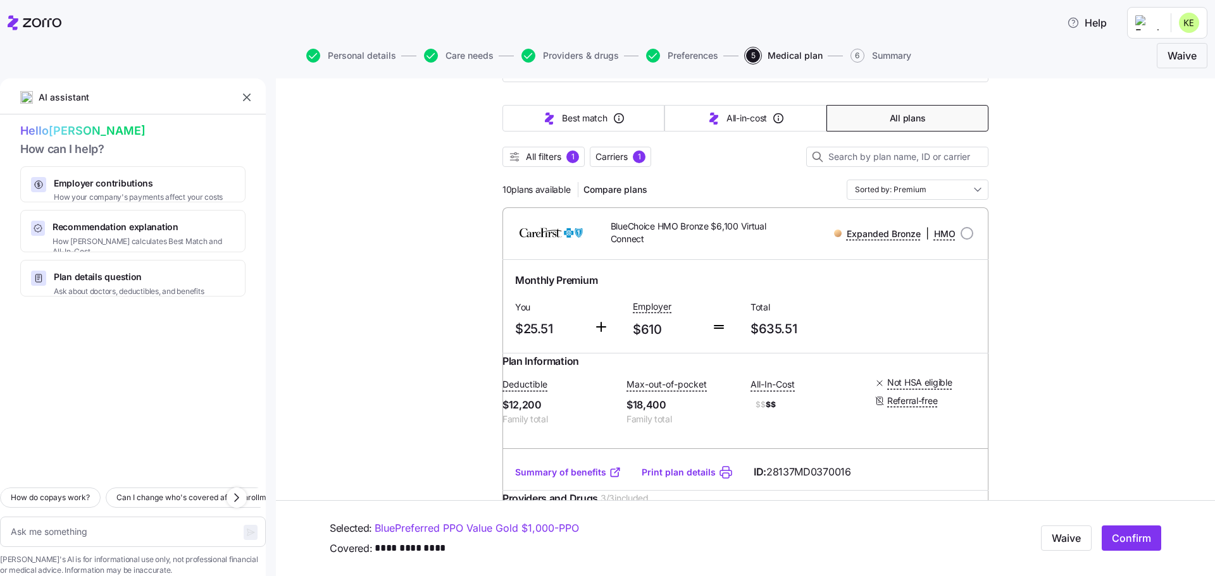
scroll to position [0, 0]
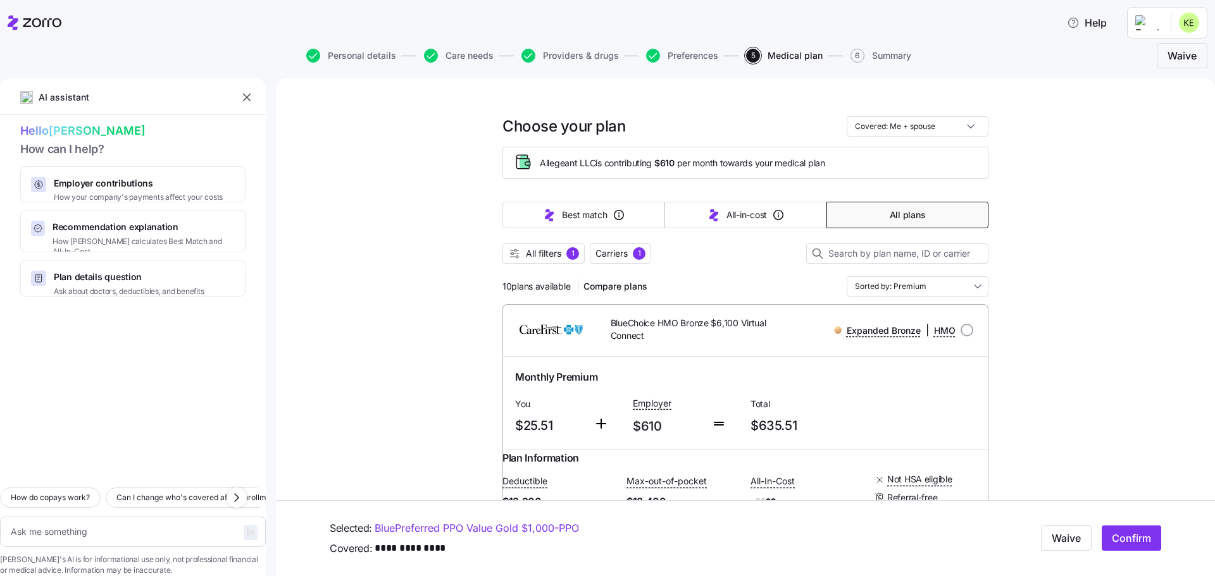
click at [607, 283] on span "Compare plans" at bounding box center [615, 286] width 64 height 13
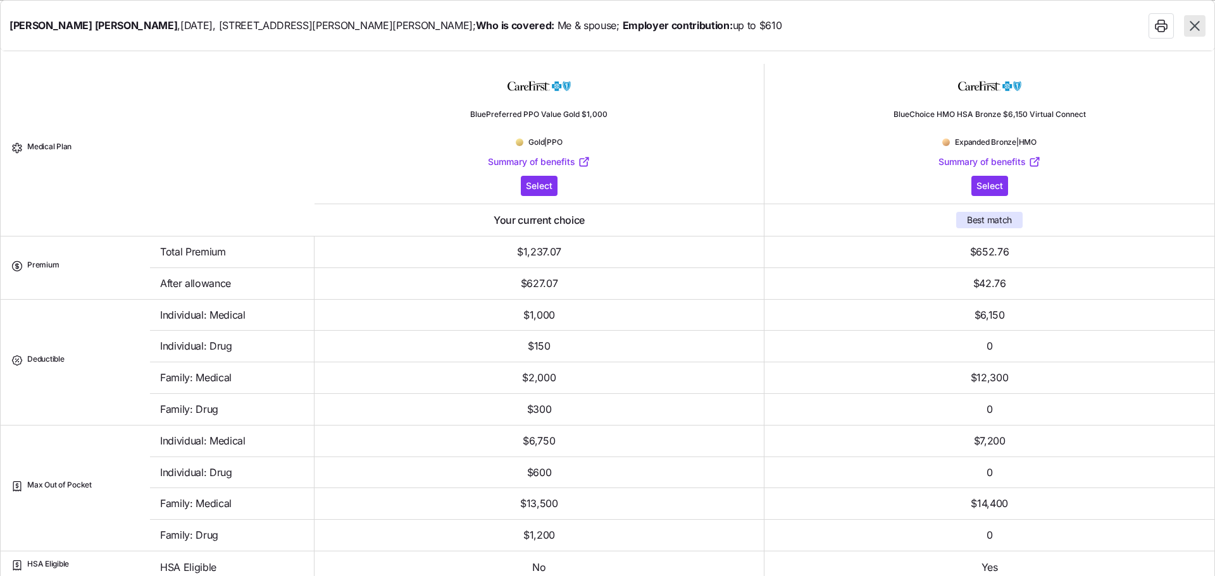
click at [1190, 23] on icon "button" at bounding box center [1194, 26] width 16 height 16
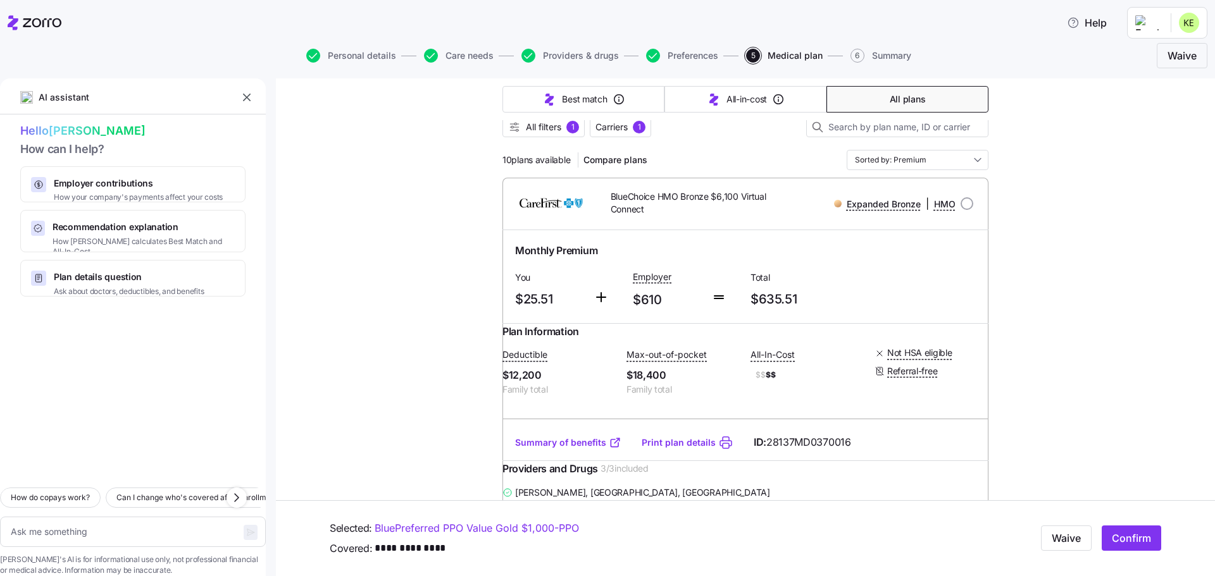
scroll to position [63, 0]
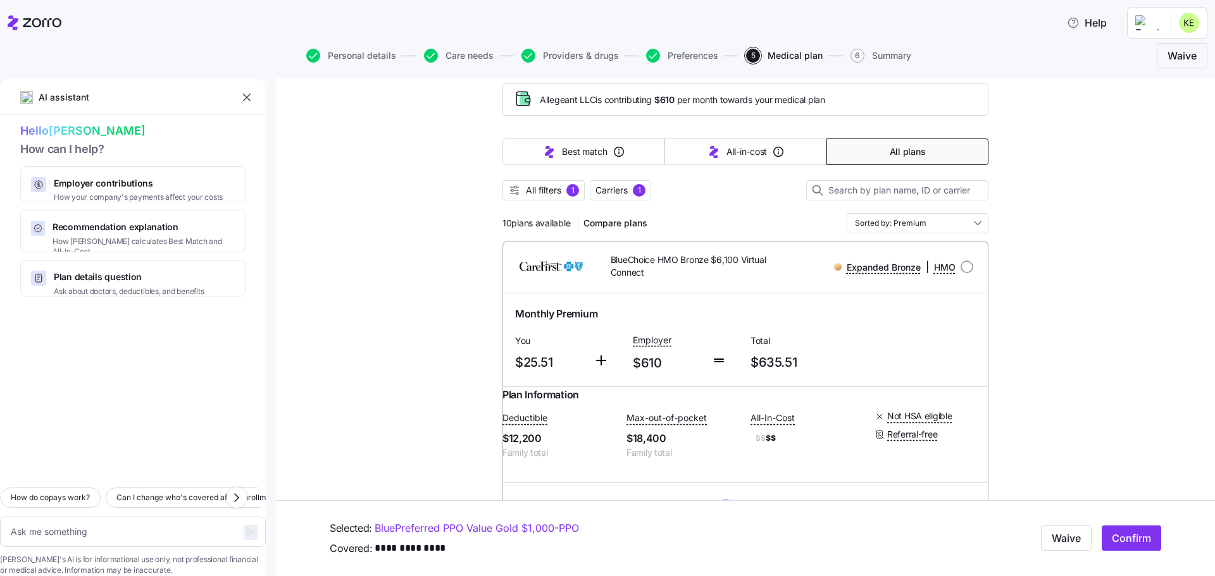
click at [615, 223] on span "Compare plans" at bounding box center [615, 223] width 64 height 13
type textarea "x"
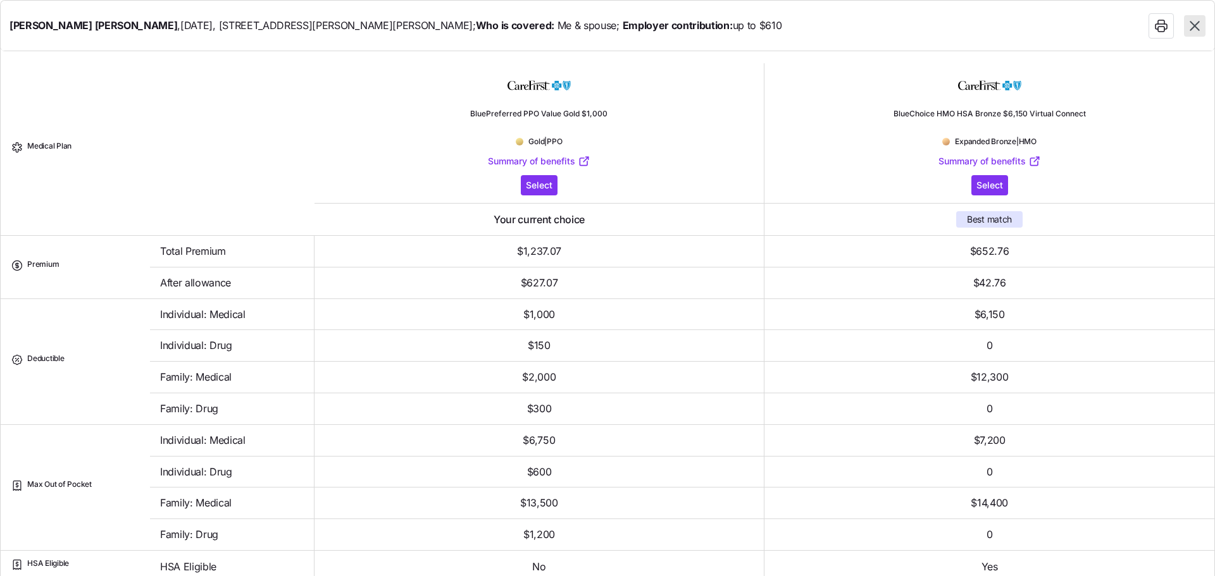
scroll to position [0, 0]
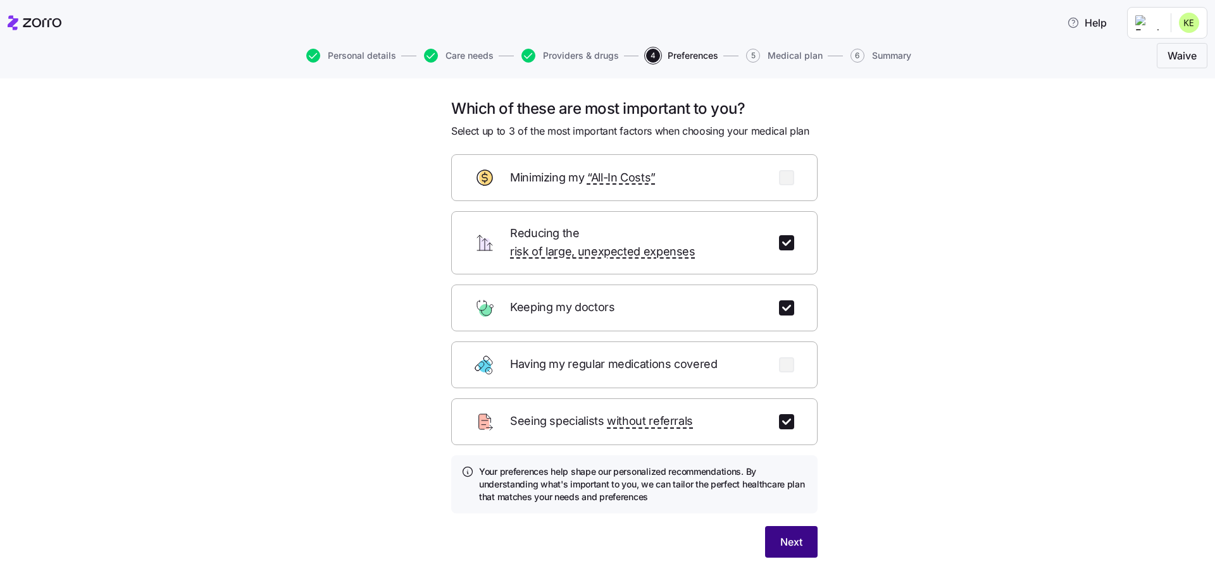
click at [804, 538] on button "Next" at bounding box center [791, 542] width 53 height 32
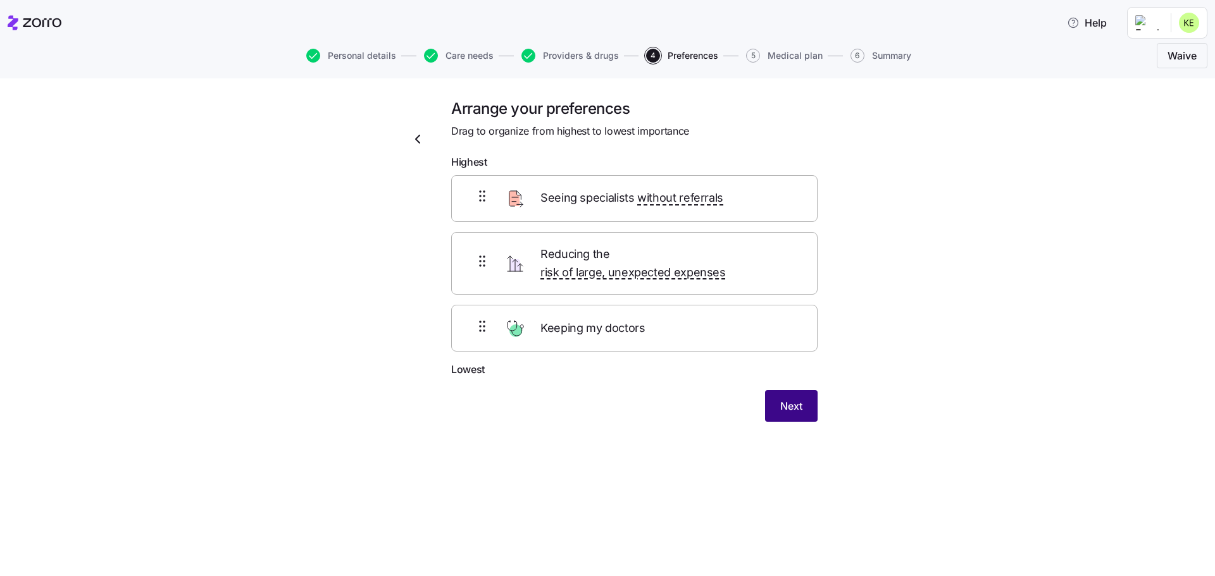
click at [800, 399] on span "Next" at bounding box center [791, 406] width 22 height 15
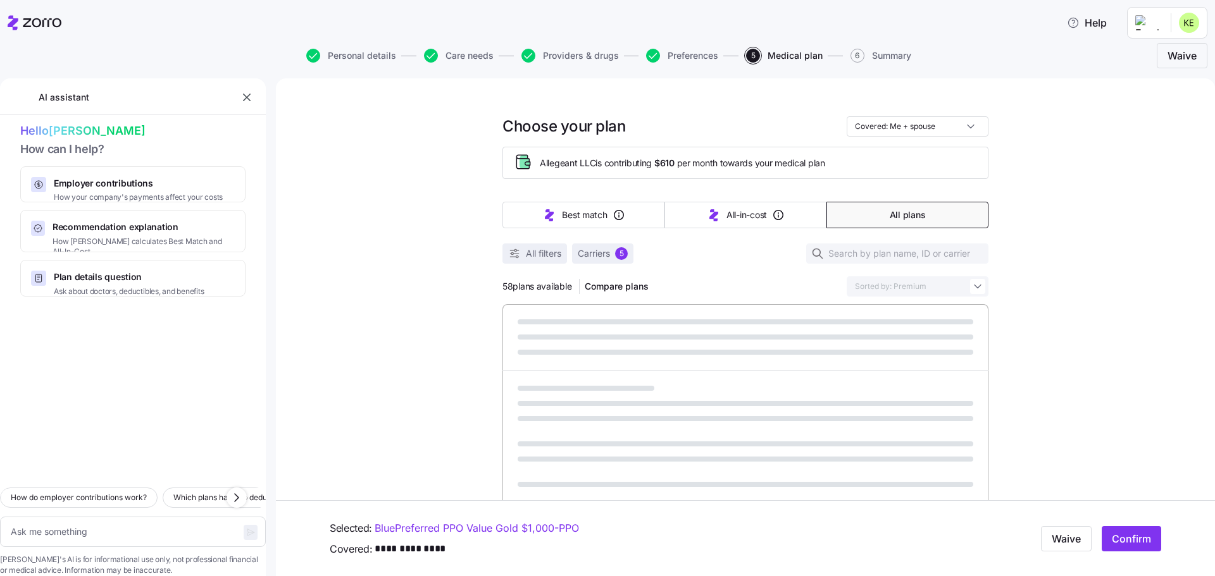
type textarea "x"
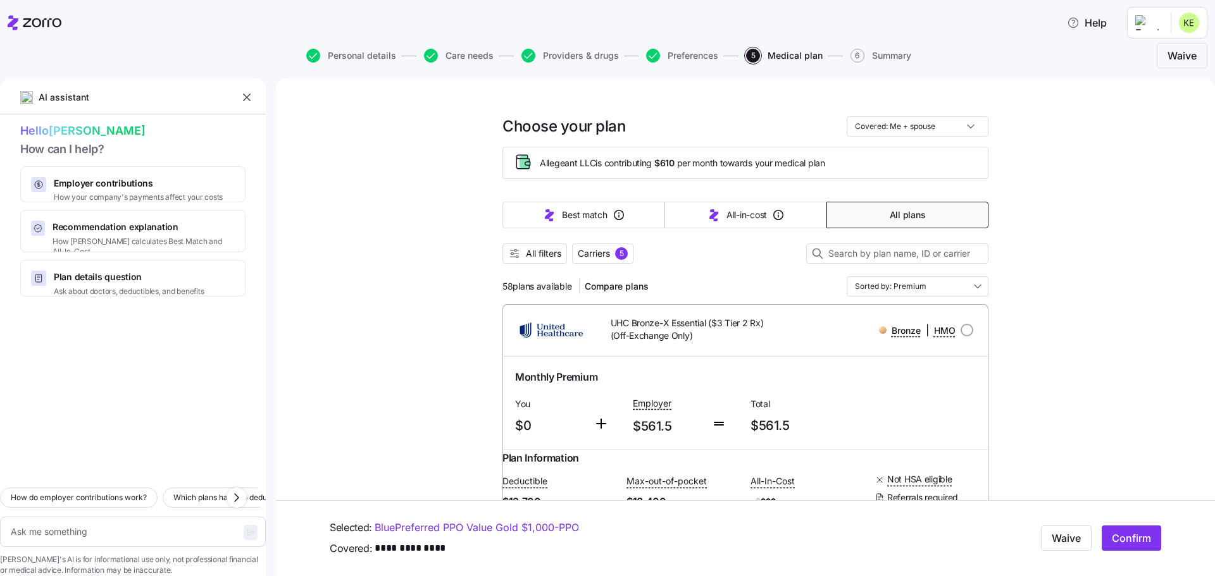
click at [242, 97] on icon "button" at bounding box center [246, 97] width 13 height 13
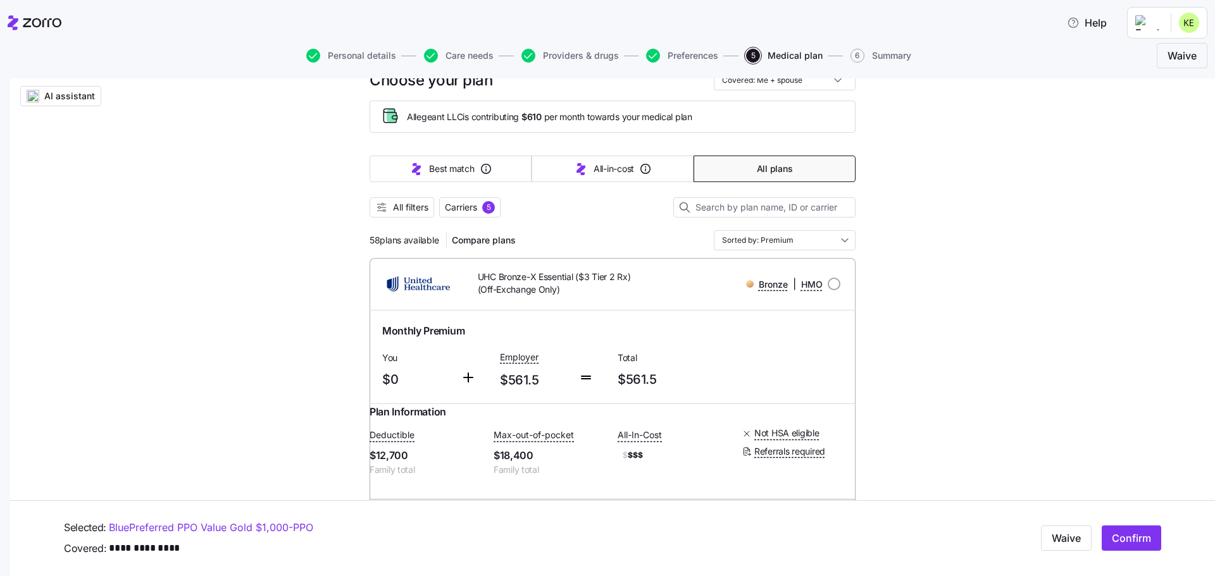
scroll to position [127, 0]
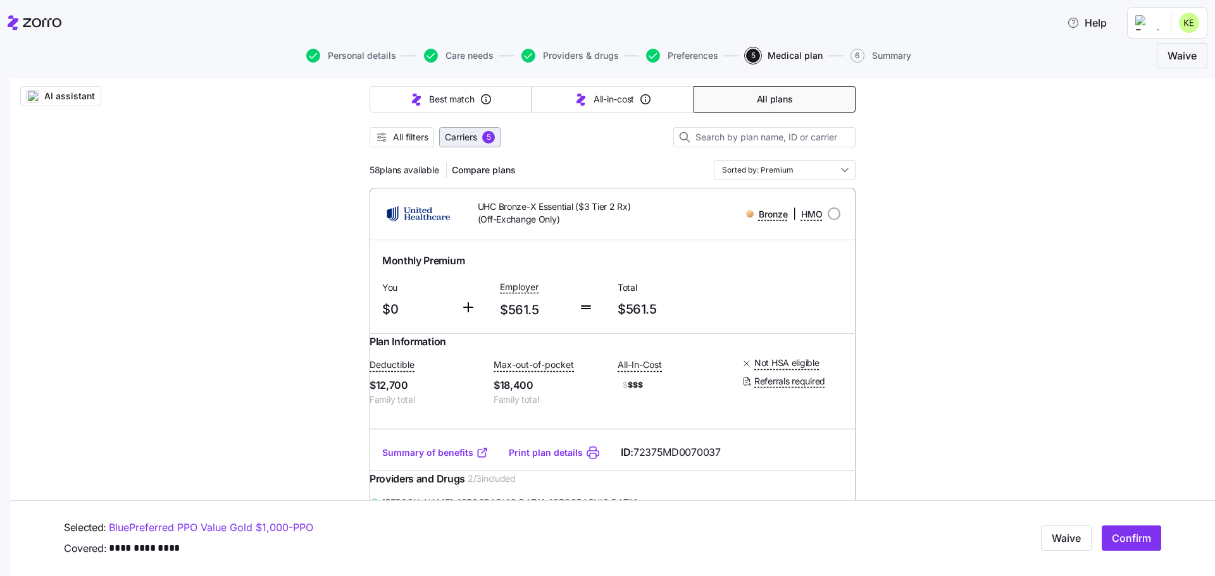
click at [464, 131] on button "Carriers 5" at bounding box center [469, 137] width 61 height 20
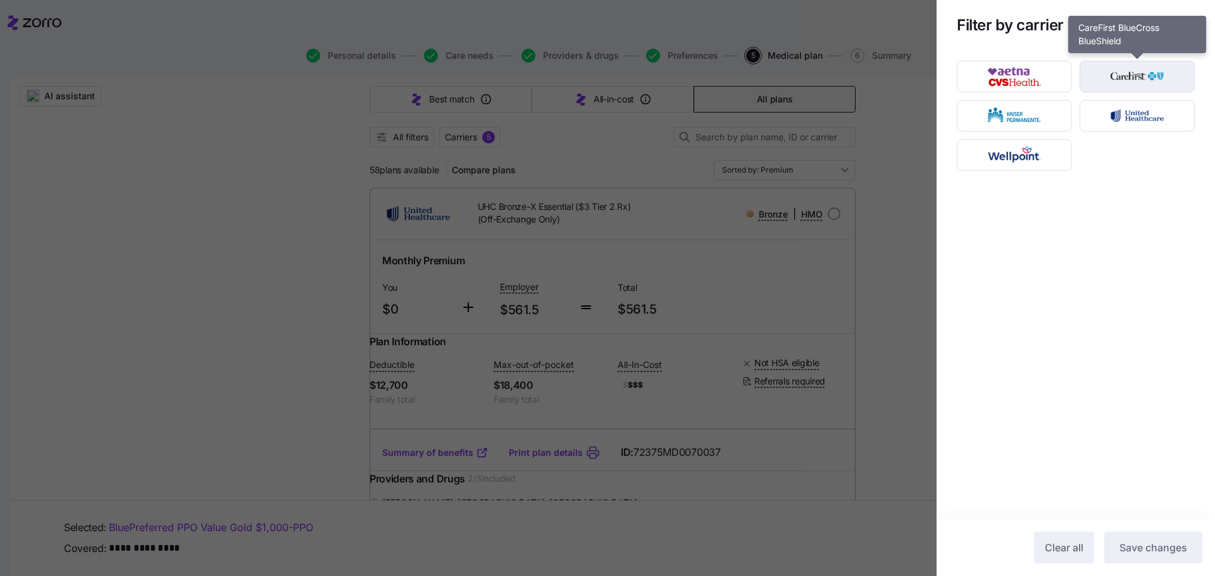
click at [1129, 70] on img "button" at bounding box center [1137, 76] width 93 height 25
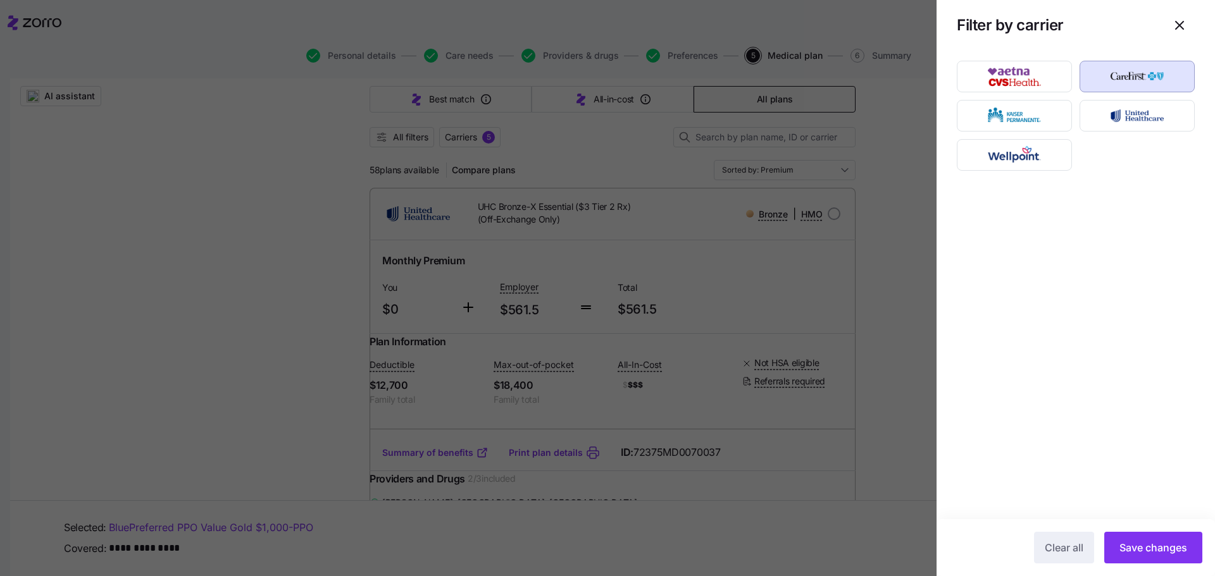
drag, startPoint x: 1130, startPoint y: 551, endPoint x: 698, endPoint y: 385, distance: 463.0
click at [1131, 551] on span "Save changes" at bounding box center [1153, 547] width 68 height 15
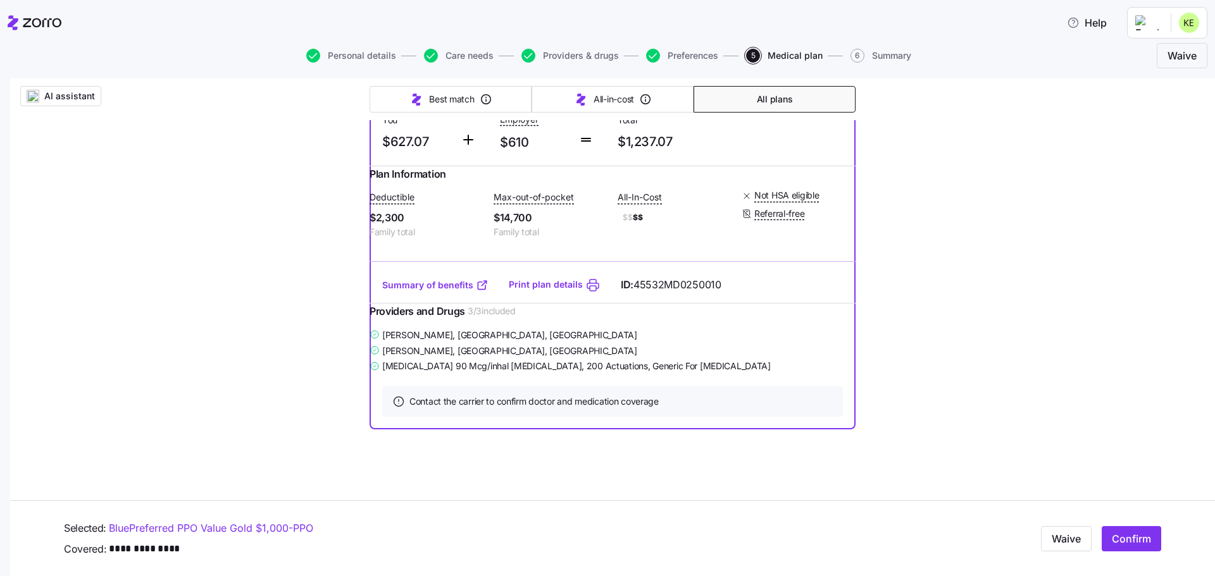
scroll to position [4238, 0]
click at [1140, 540] on span "Confirm" at bounding box center [1130, 538] width 39 height 15
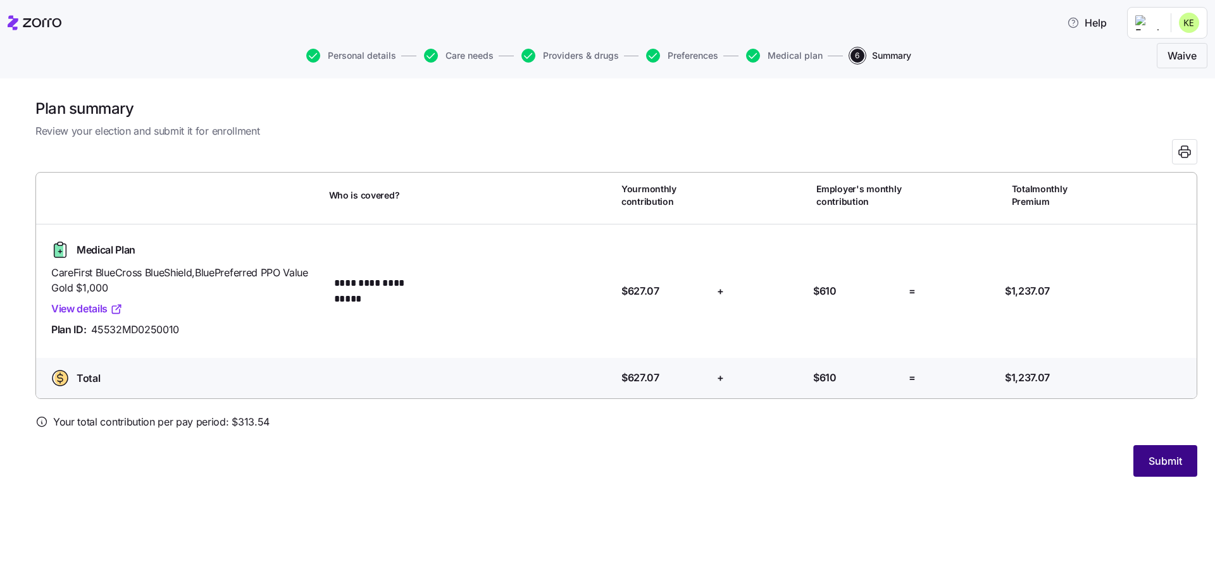
click at [1163, 460] on span "Submit" at bounding box center [1165, 461] width 34 height 15
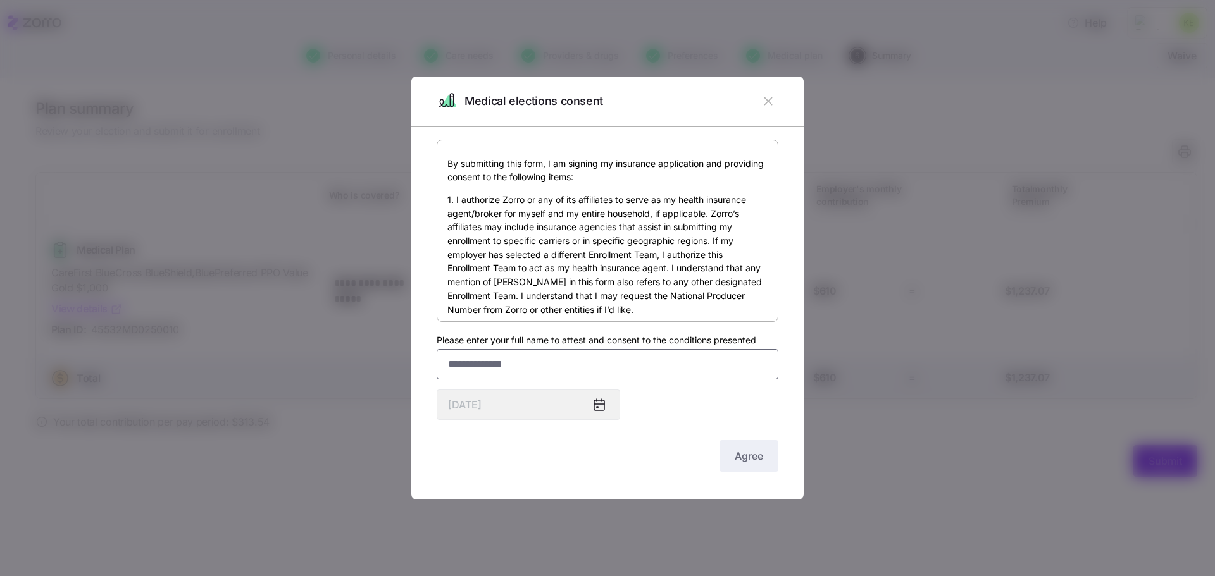
click at [584, 374] on input "Please enter your full name to attest and consent to the conditions presented" at bounding box center [607, 364] width 342 height 30
type input "**********"
click at [748, 460] on span "Agree" at bounding box center [748, 455] width 28 height 15
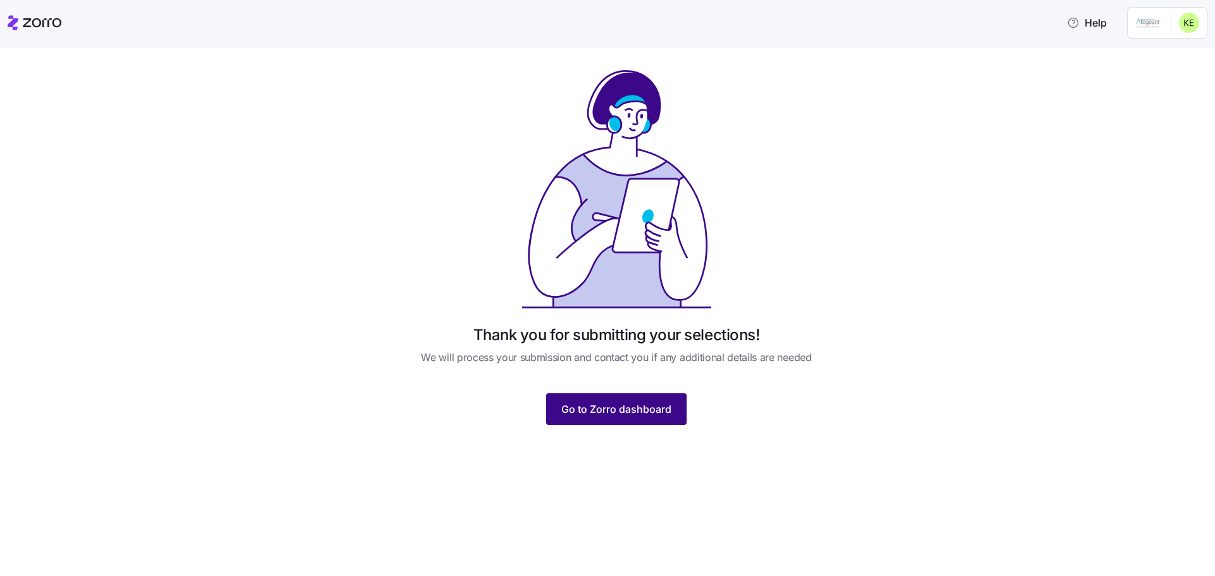
click at [608, 416] on span "Go to Zorro dashboard" at bounding box center [616, 409] width 110 height 15
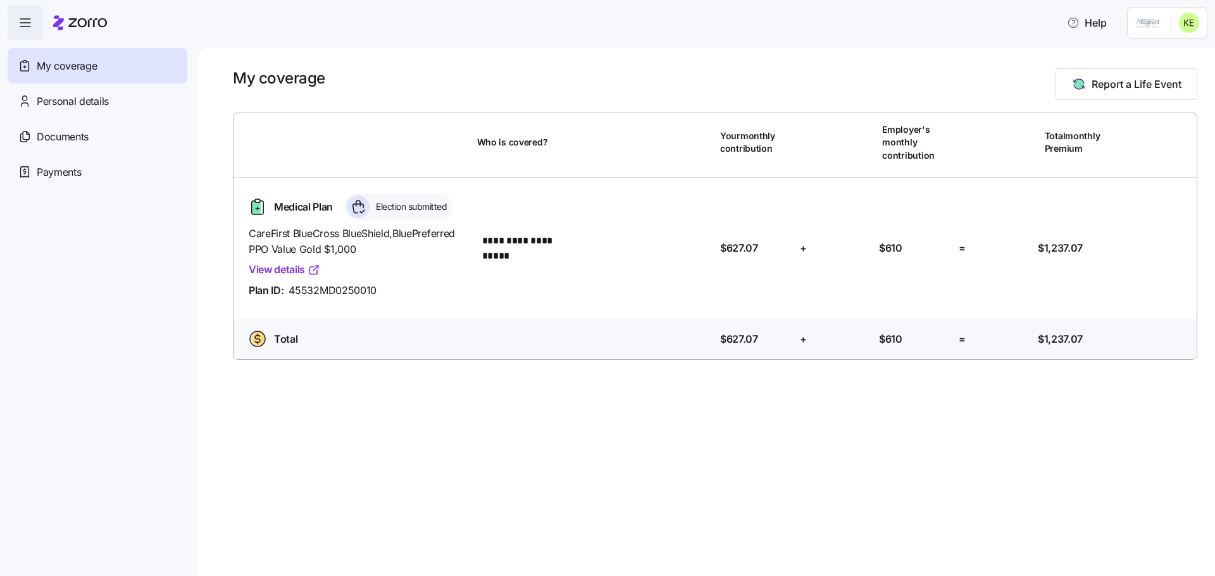
click at [285, 272] on link "View details" at bounding box center [284, 270] width 71 height 16
click at [97, 101] on span "Personal details" at bounding box center [73, 102] width 72 height 16
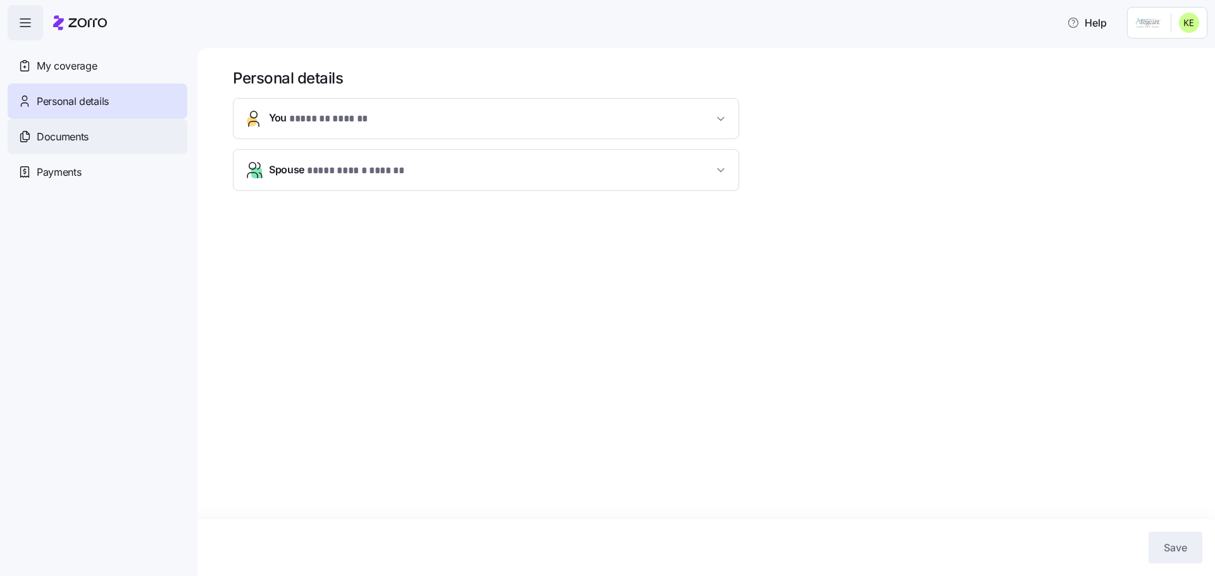
click at [81, 142] on span "Documents" at bounding box center [63, 137] width 52 height 16
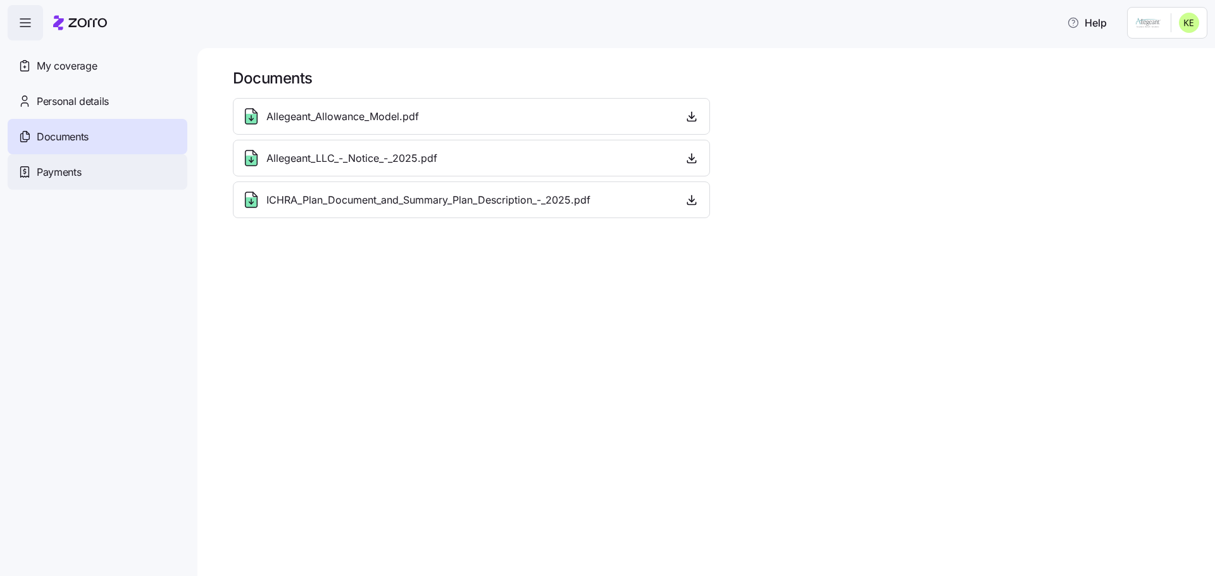
click at [78, 172] on span "Payments" at bounding box center [59, 172] width 44 height 16
